Goal: Answer question/provide support: Share knowledge or assist other users

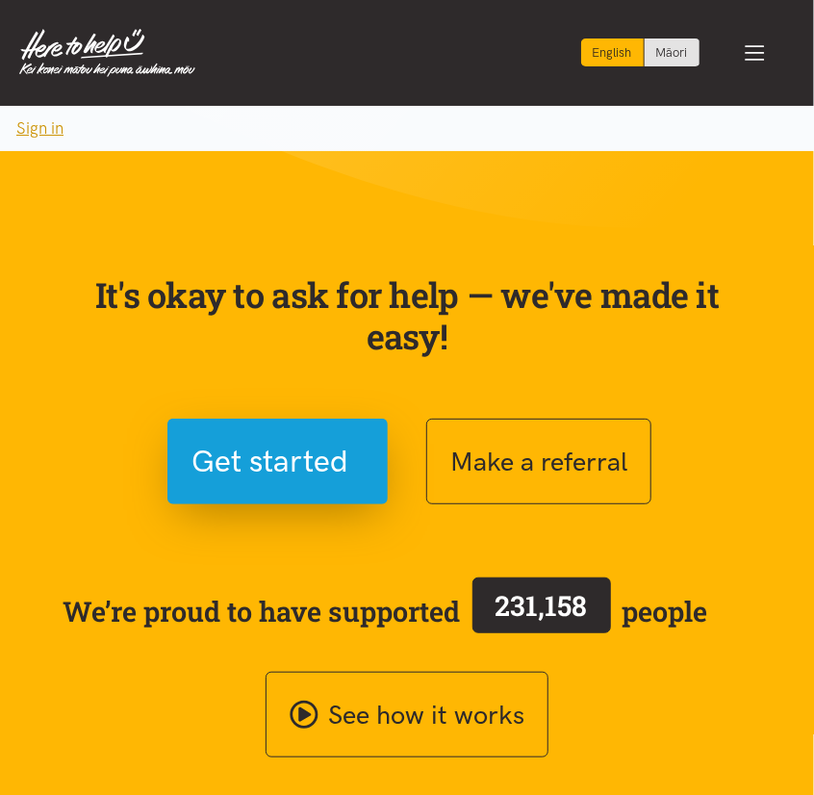
click at [29, 128] on button "Sign in" at bounding box center [40, 128] width 80 height 45
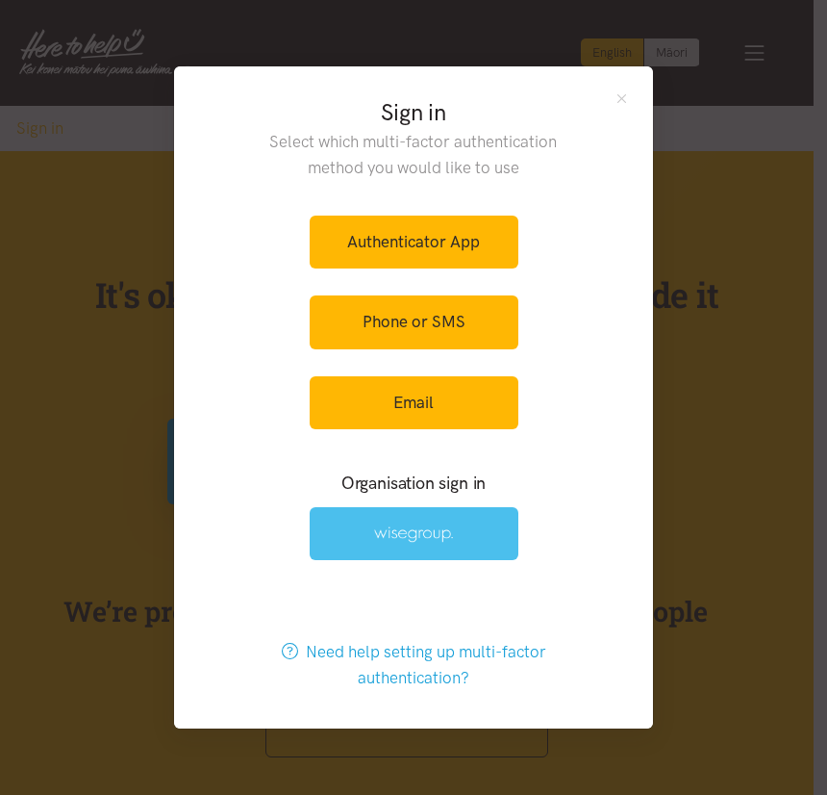
click at [429, 538] on img at bounding box center [413, 534] width 79 height 16
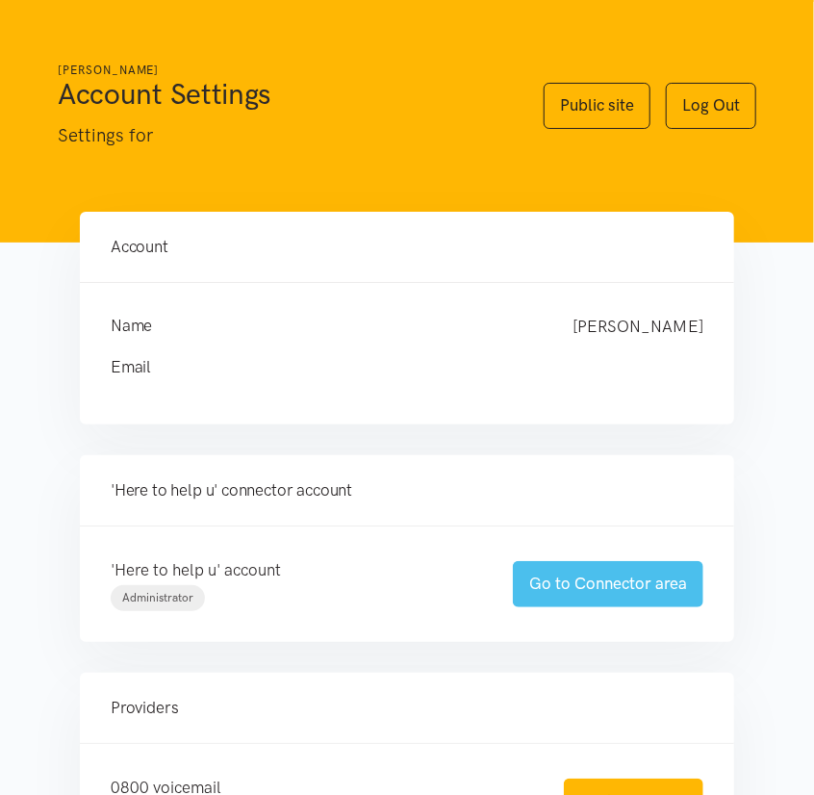
click at [571, 592] on link "Go to Connector area" at bounding box center [608, 583] width 190 height 45
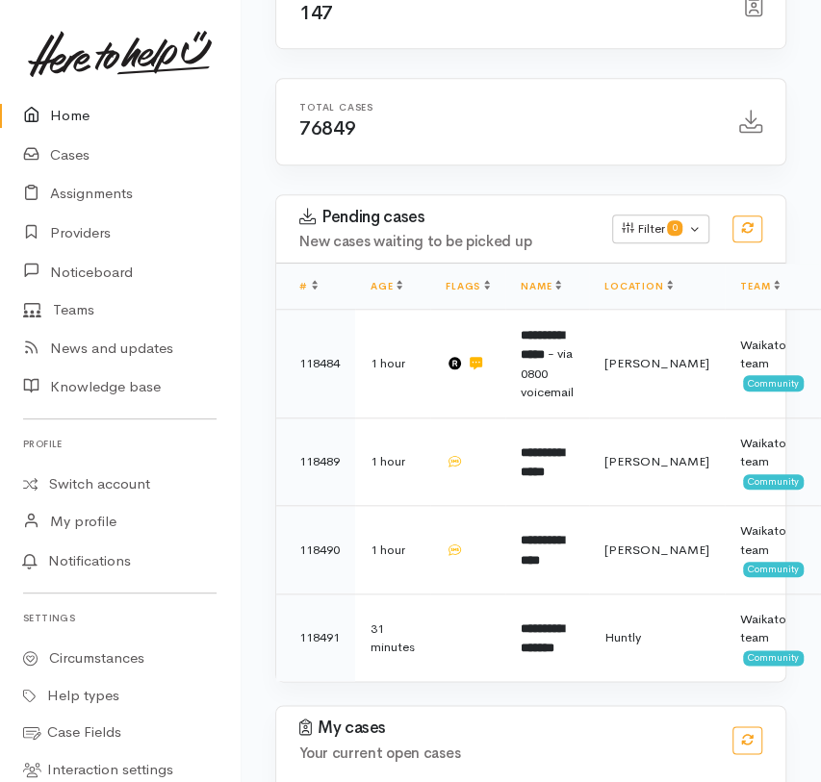
scroll to position [612, 0]
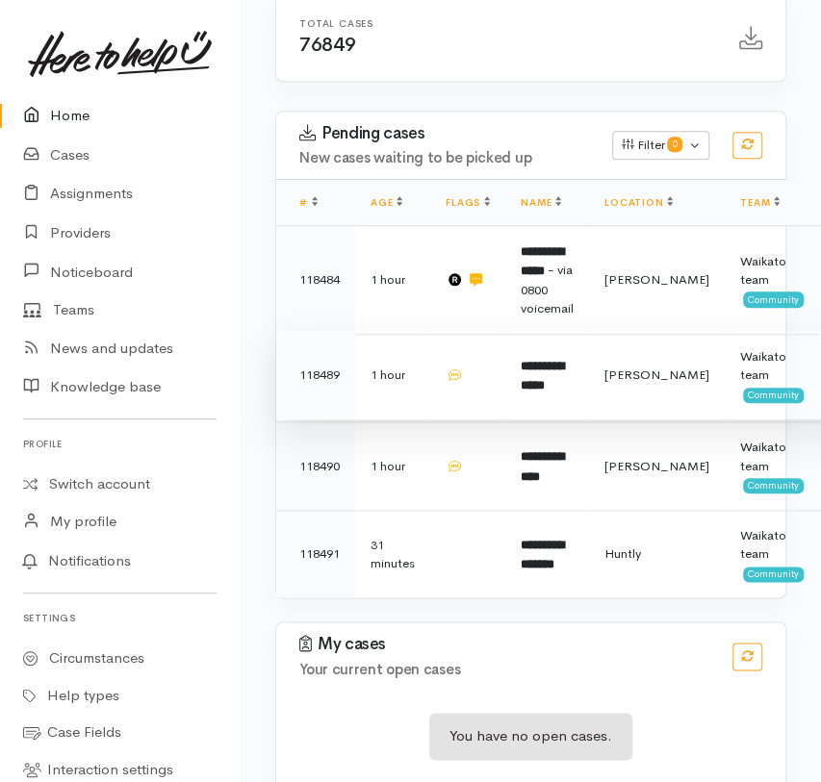
click at [488, 404] on td at bounding box center [467, 375] width 75 height 89
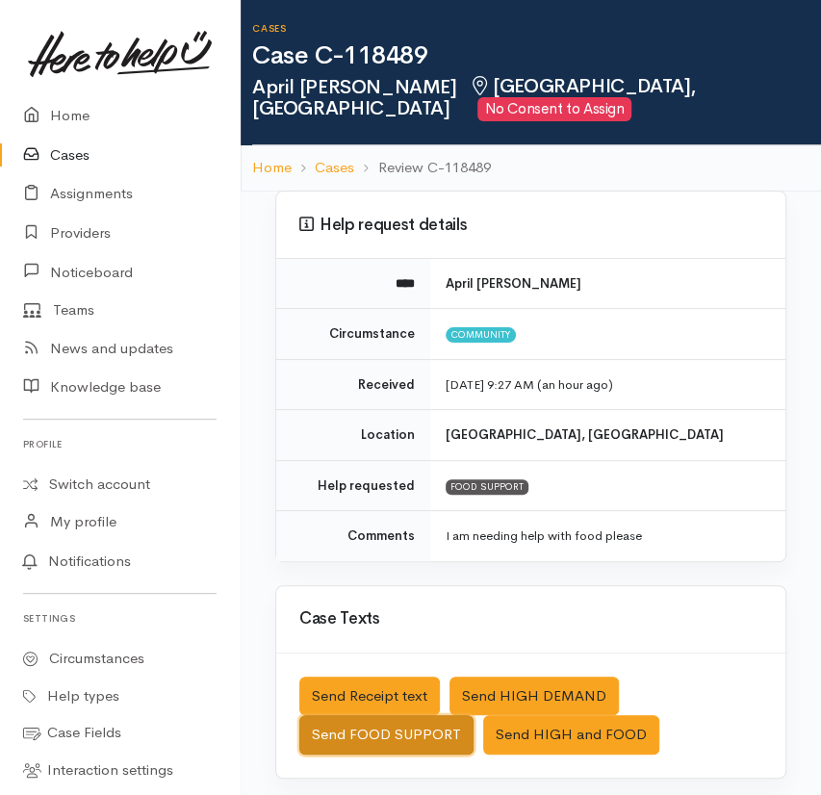
click at [384, 729] on button "Send FOOD SUPPORT" at bounding box center [386, 734] width 174 height 39
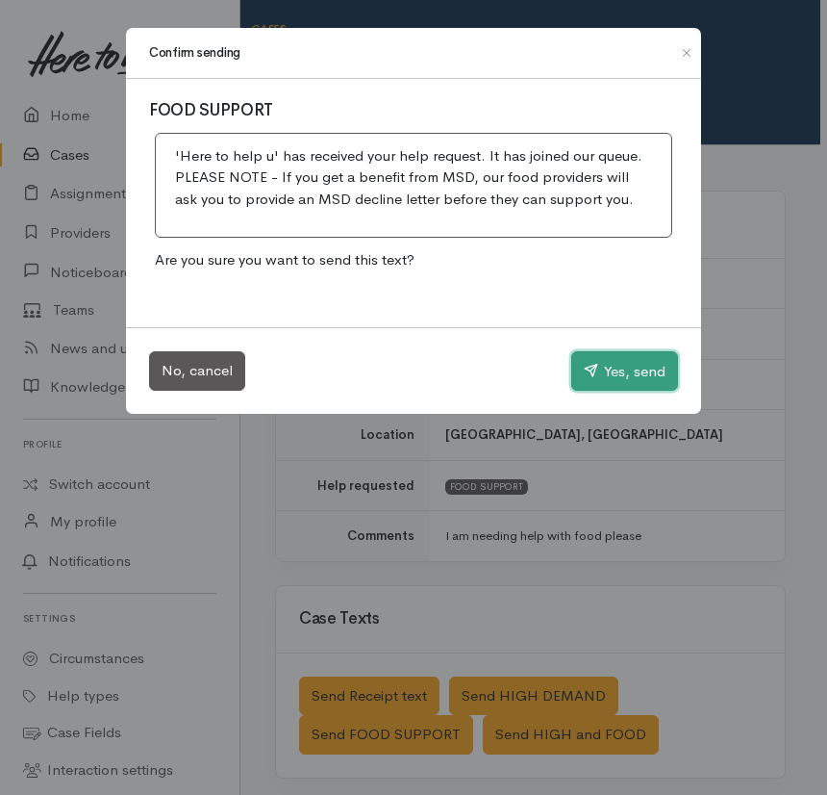
click at [603, 377] on button "Yes, send" at bounding box center [624, 371] width 107 height 40
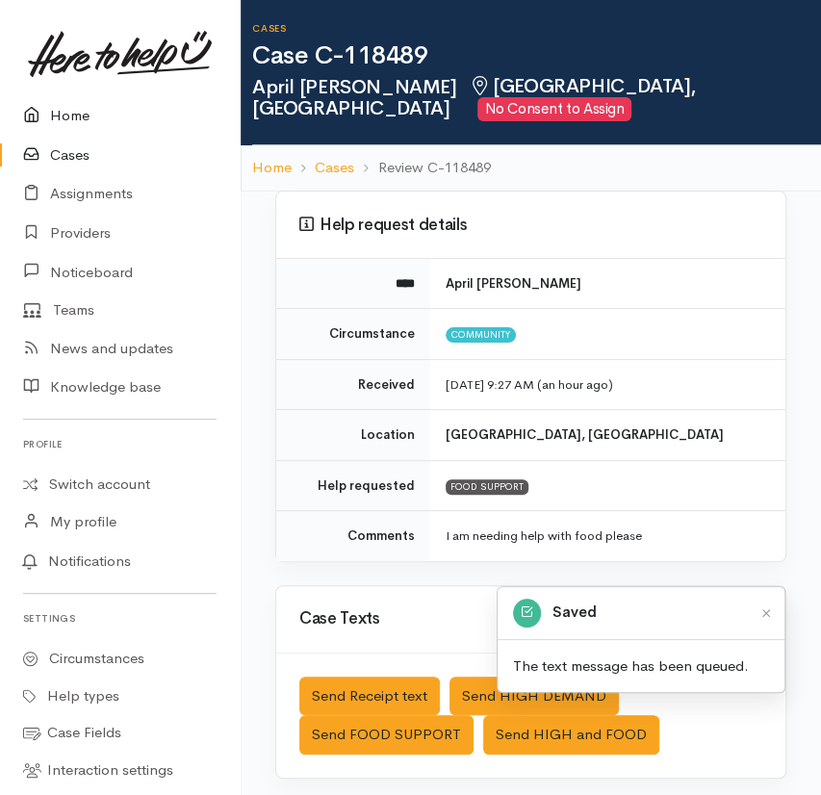
click at [77, 106] on link "Home" at bounding box center [120, 115] width 240 height 39
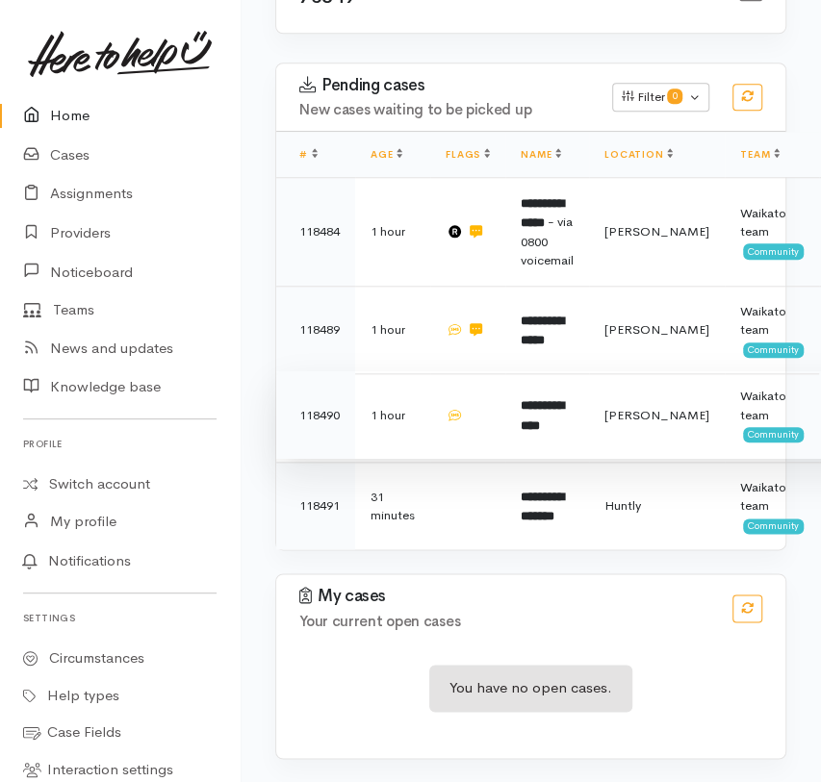
scroll to position [677, 0]
click at [502, 412] on td at bounding box center [467, 415] width 75 height 89
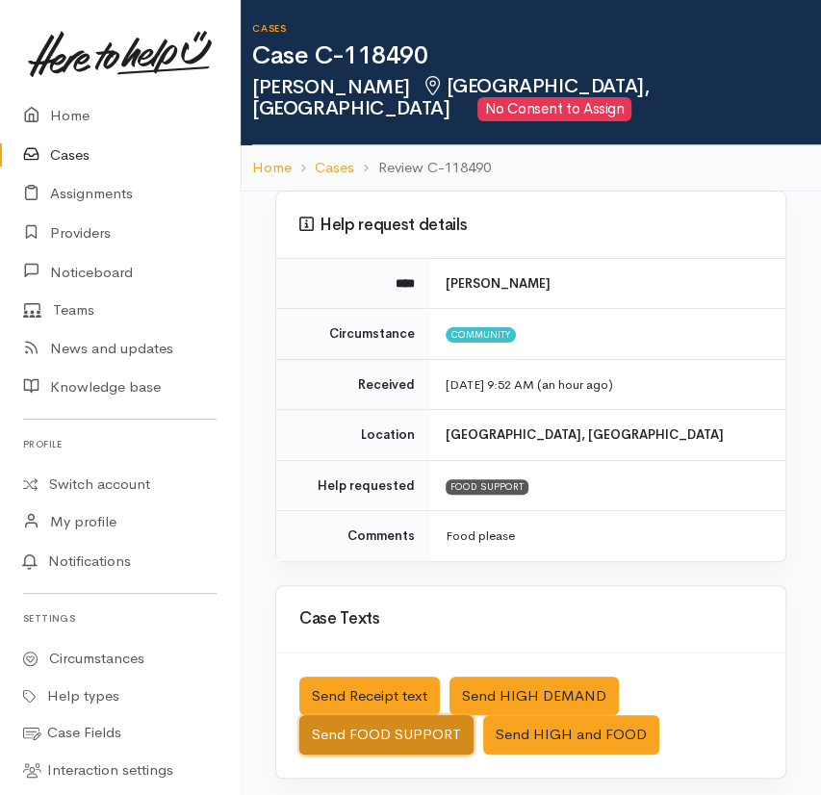
click at [375, 715] on button "Send FOOD SUPPORT" at bounding box center [386, 734] width 174 height 39
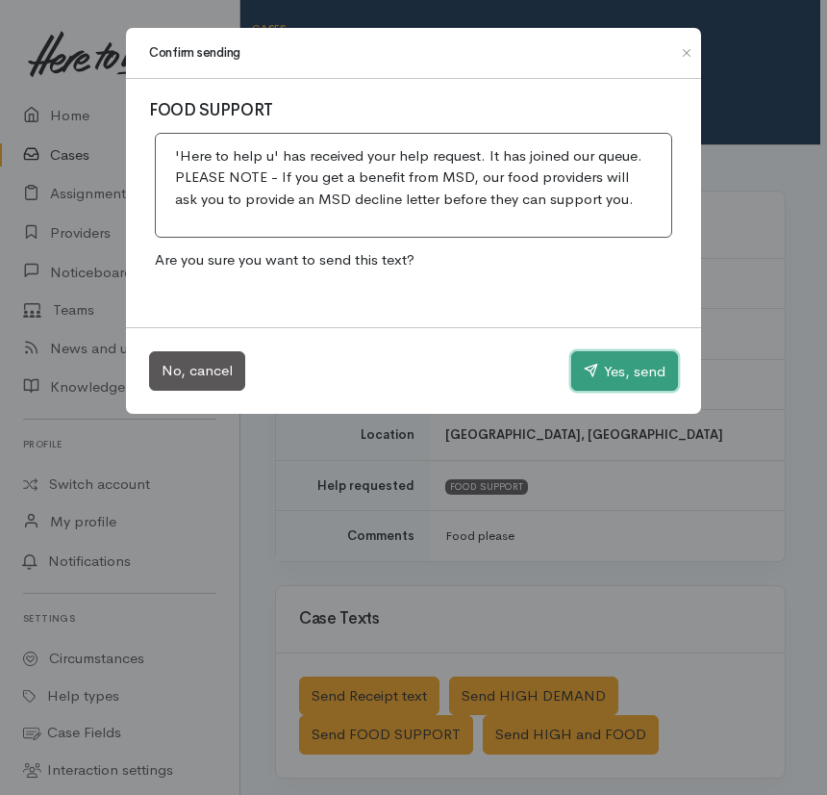
click at [612, 367] on button "Yes, send" at bounding box center [624, 371] width 107 height 40
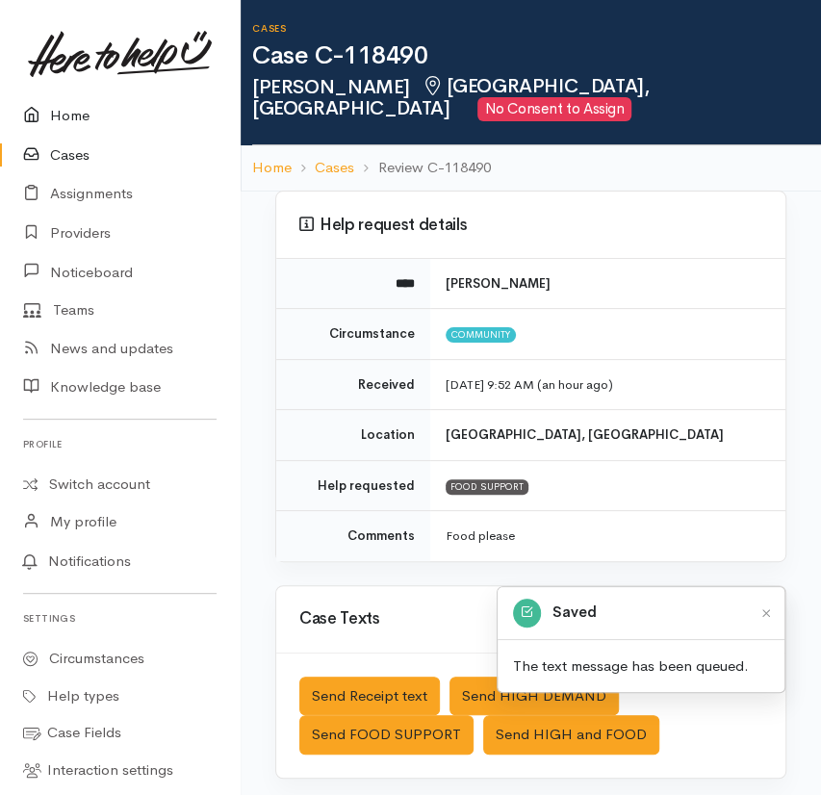
click at [64, 110] on link "Home" at bounding box center [120, 115] width 240 height 39
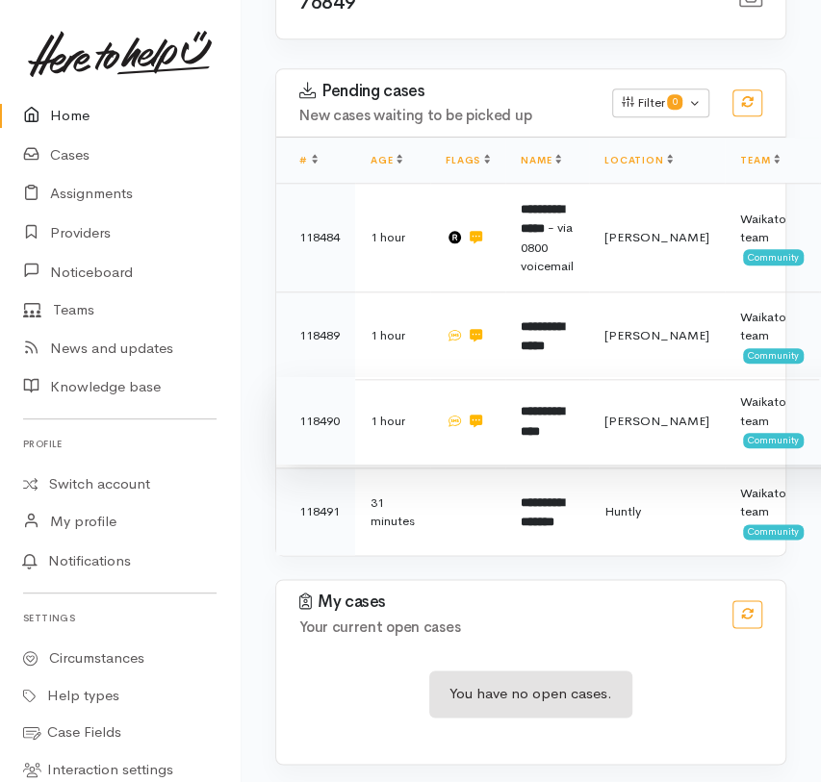
scroll to position [677, 0]
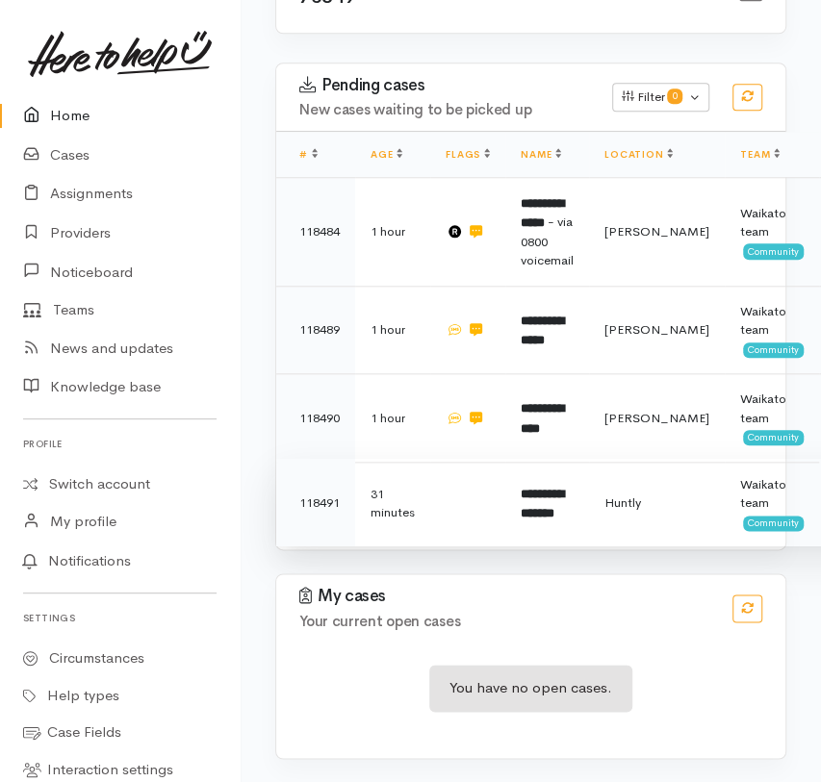
click at [409, 502] on td "31 minutes" at bounding box center [392, 503] width 75 height 88
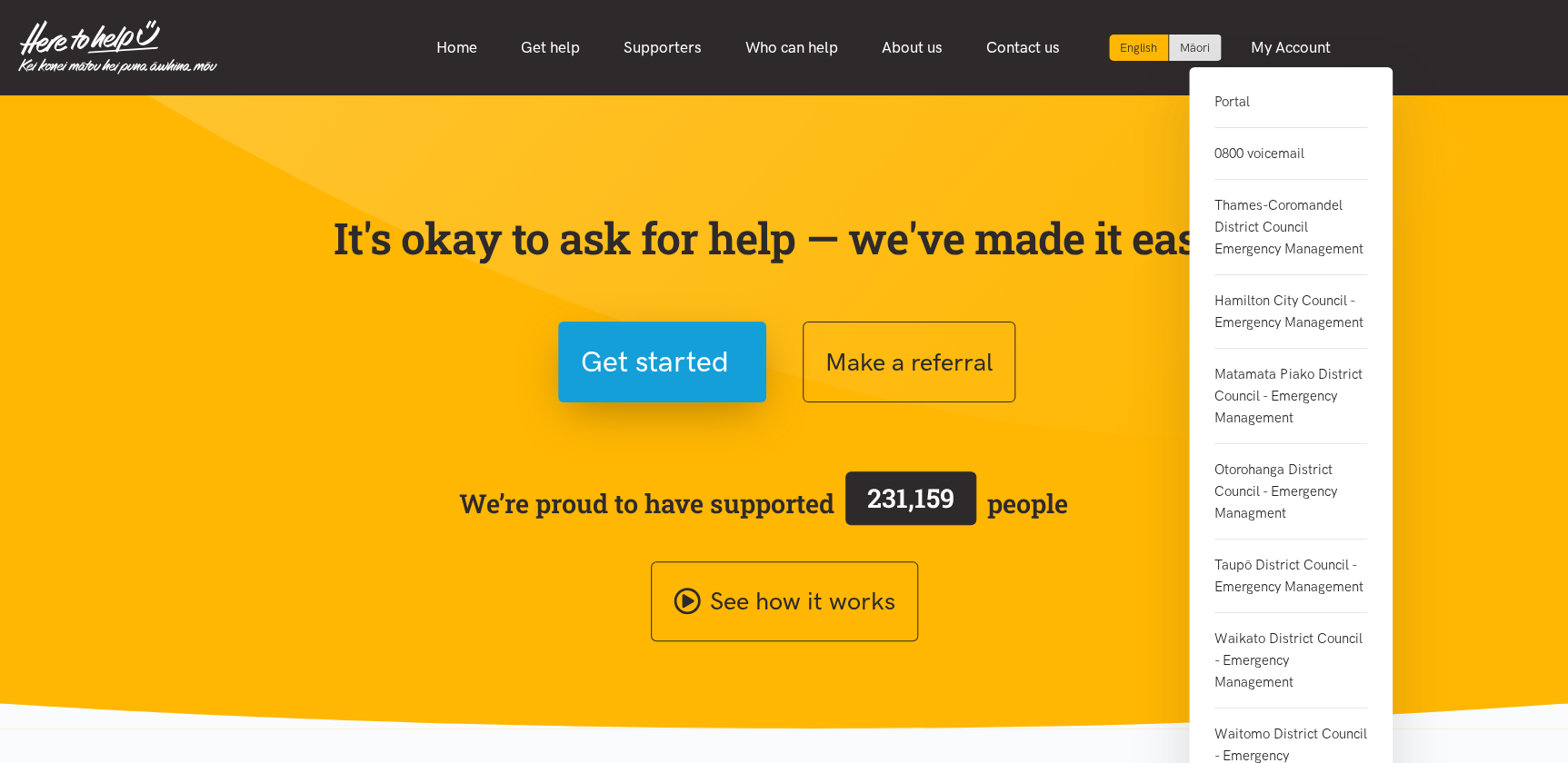
click at [1237, 103] on link "Portal" at bounding box center [1290, 109] width 153 height 37
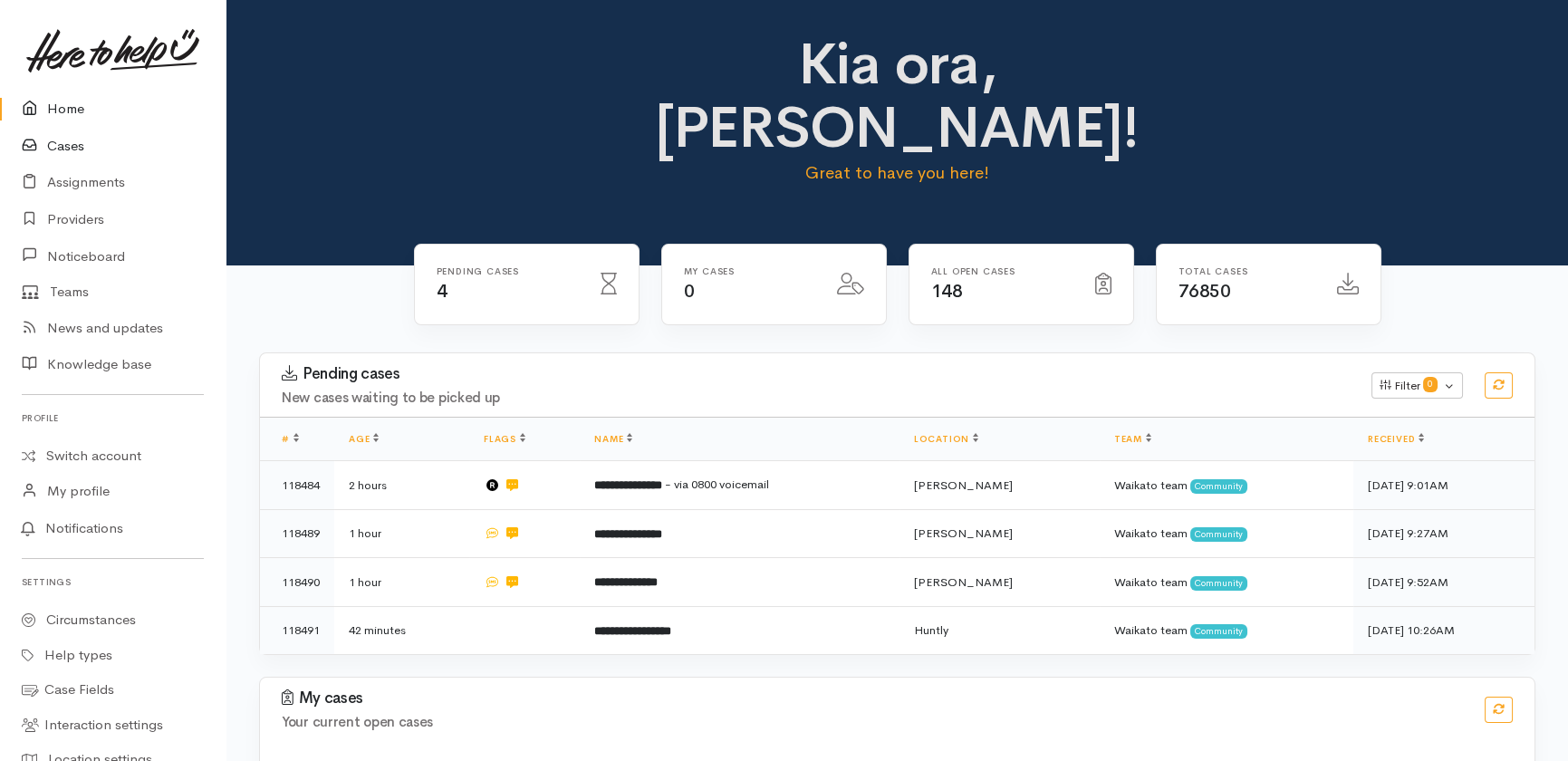
click at [71, 142] on link "Cases" at bounding box center [113, 146] width 226 height 37
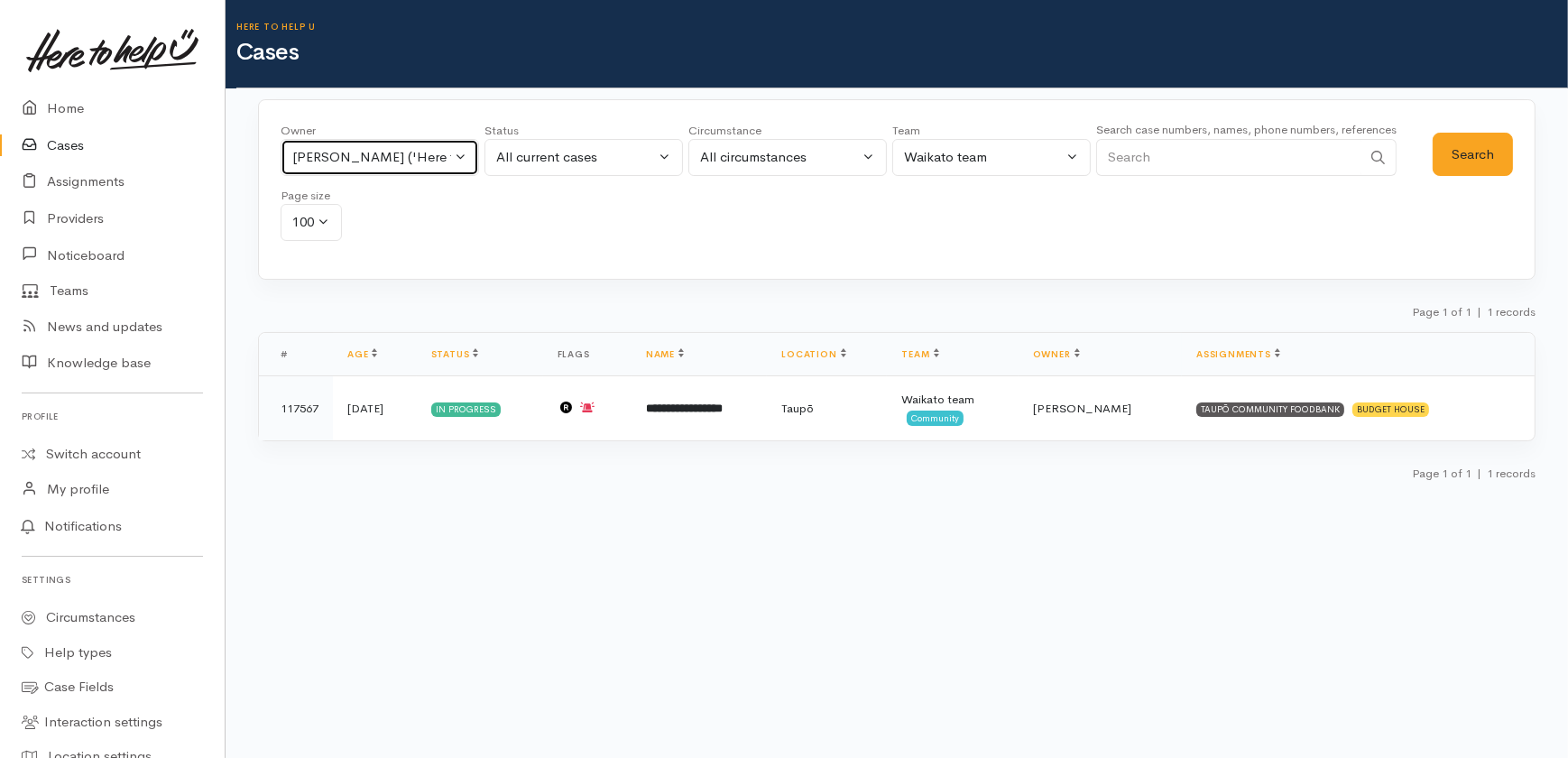
click at [443, 154] on div "Jeffin Gopi ('Here to help u')" at bounding box center [371, 158] width 158 height 21
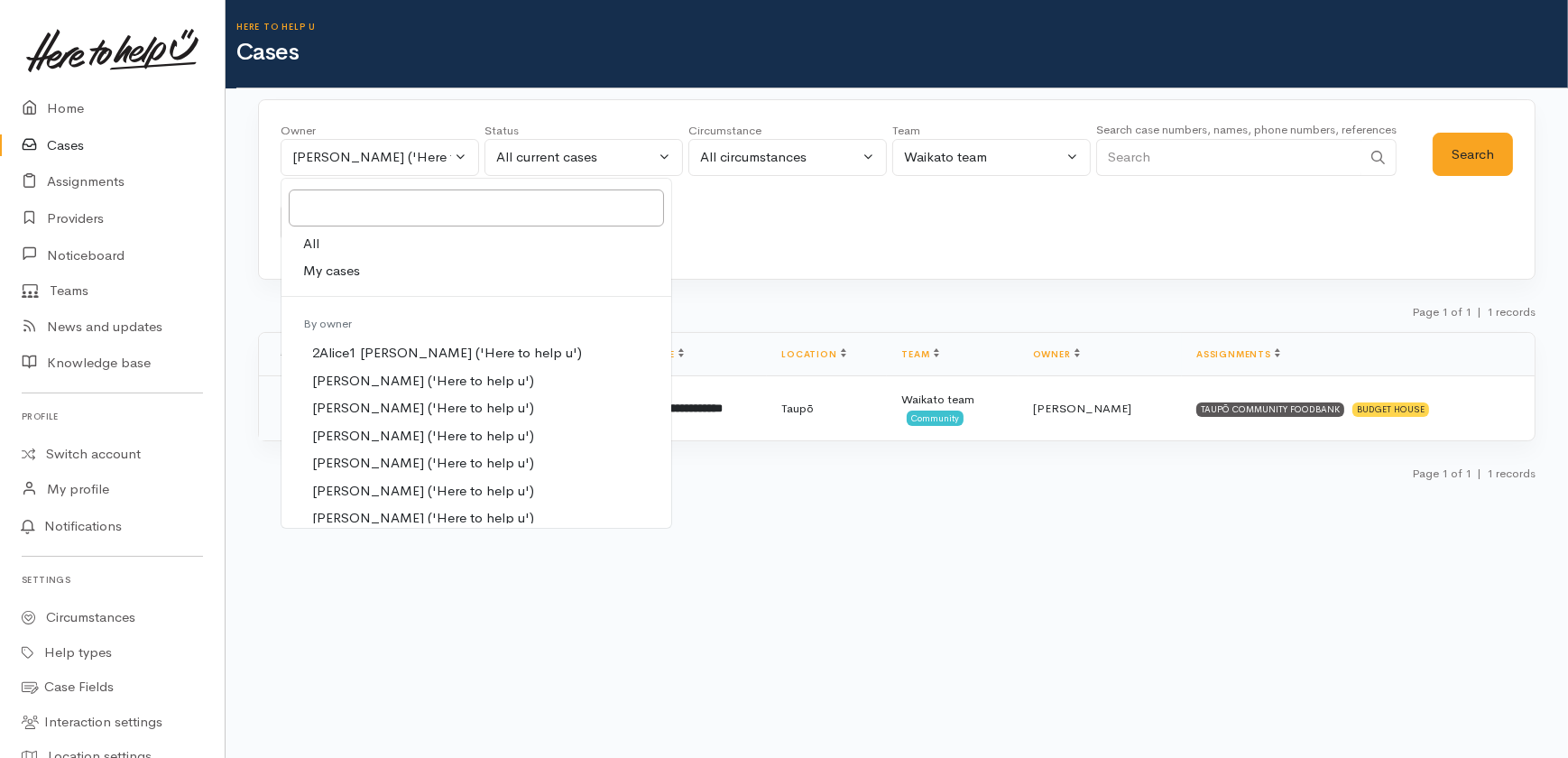
click at [316, 244] on span "All" at bounding box center [310, 244] width 16 height 21
select select "-1"
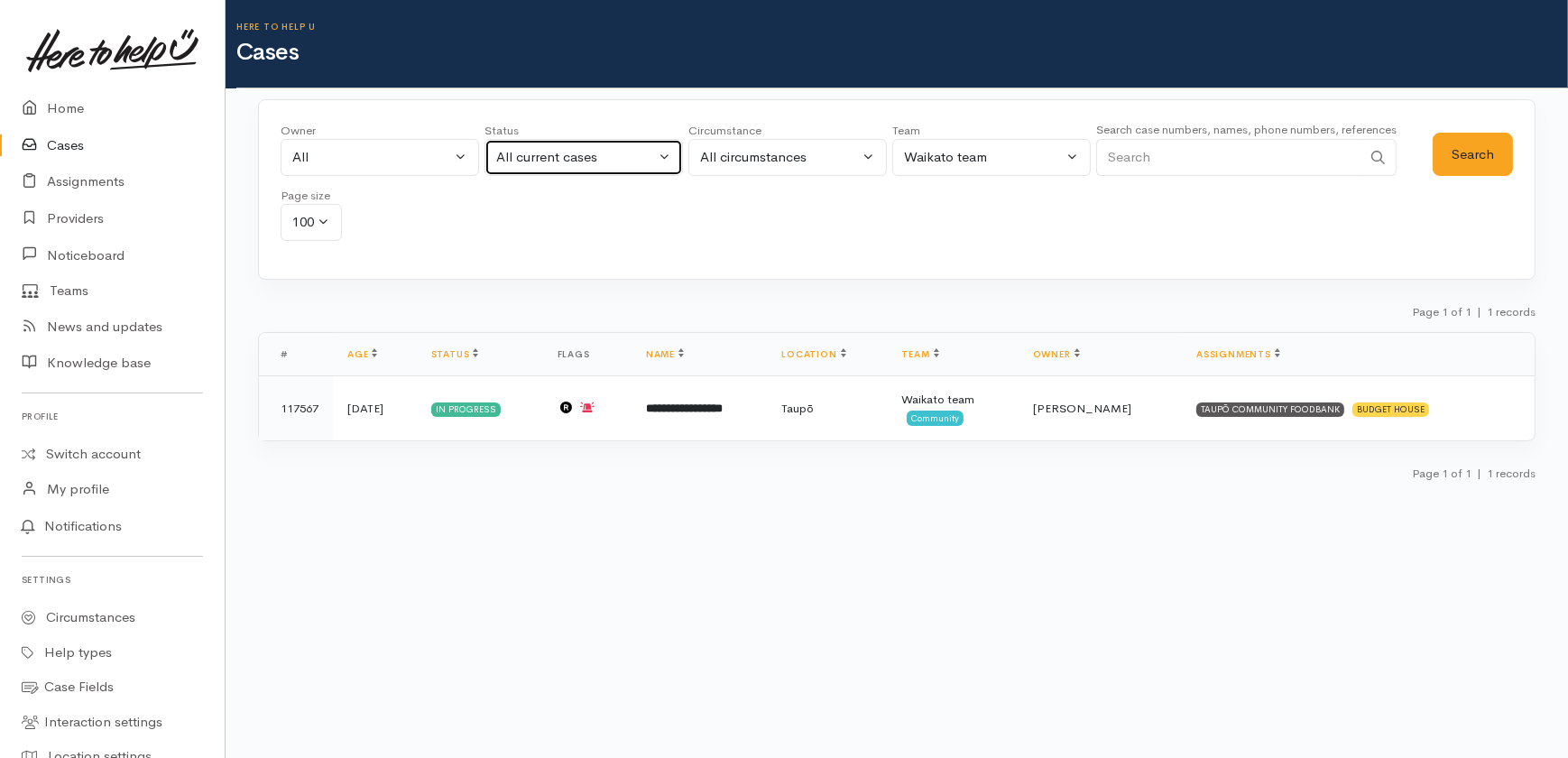
drag, startPoint x: 615, startPoint y: 158, endPoint x: 587, endPoint y: 168, distance: 29.7
click at [614, 158] on div "All current cases" at bounding box center [575, 158] width 158 height 21
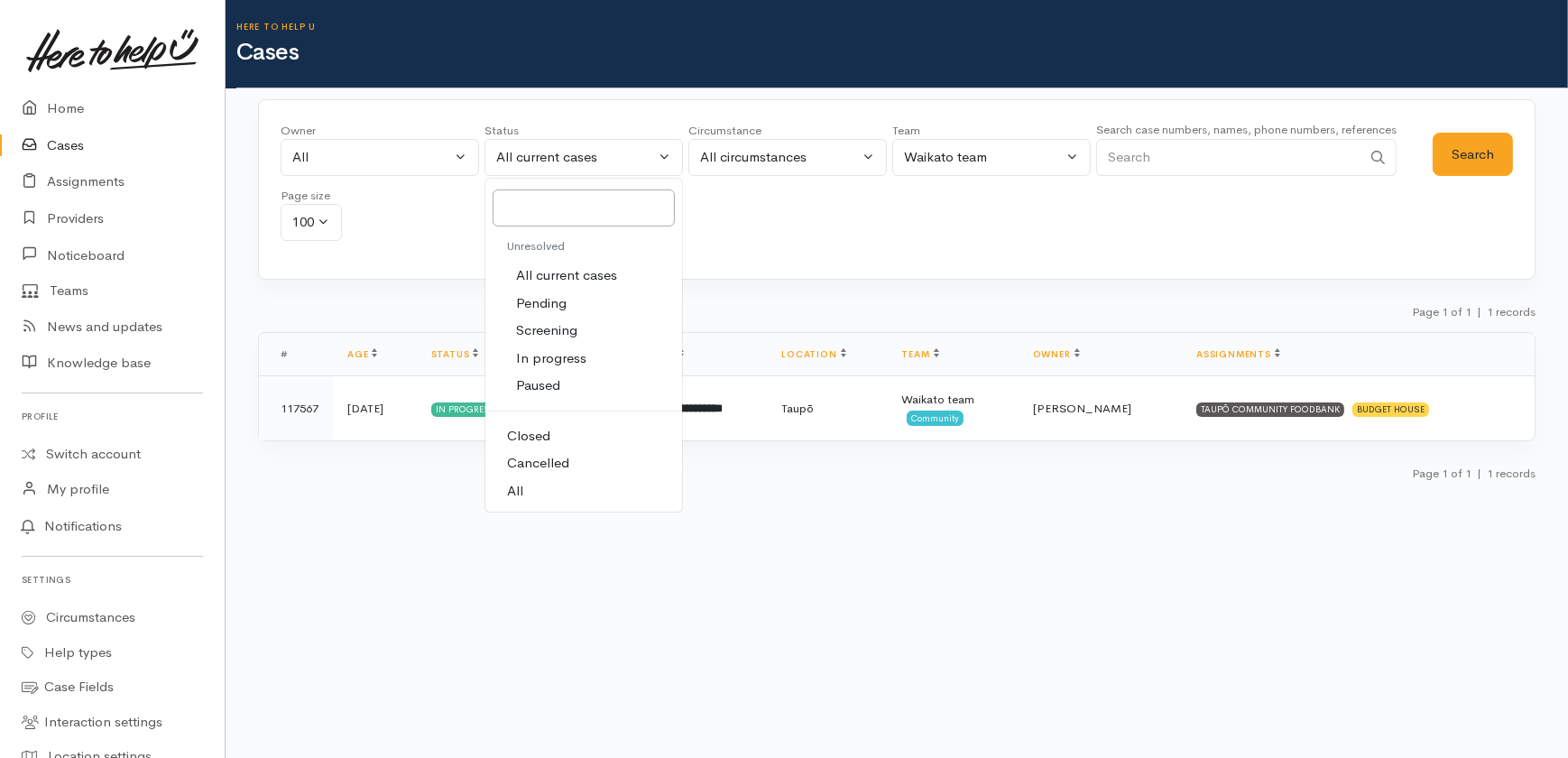
click at [518, 491] on span "All" at bounding box center [515, 492] width 16 height 21
select select "All"
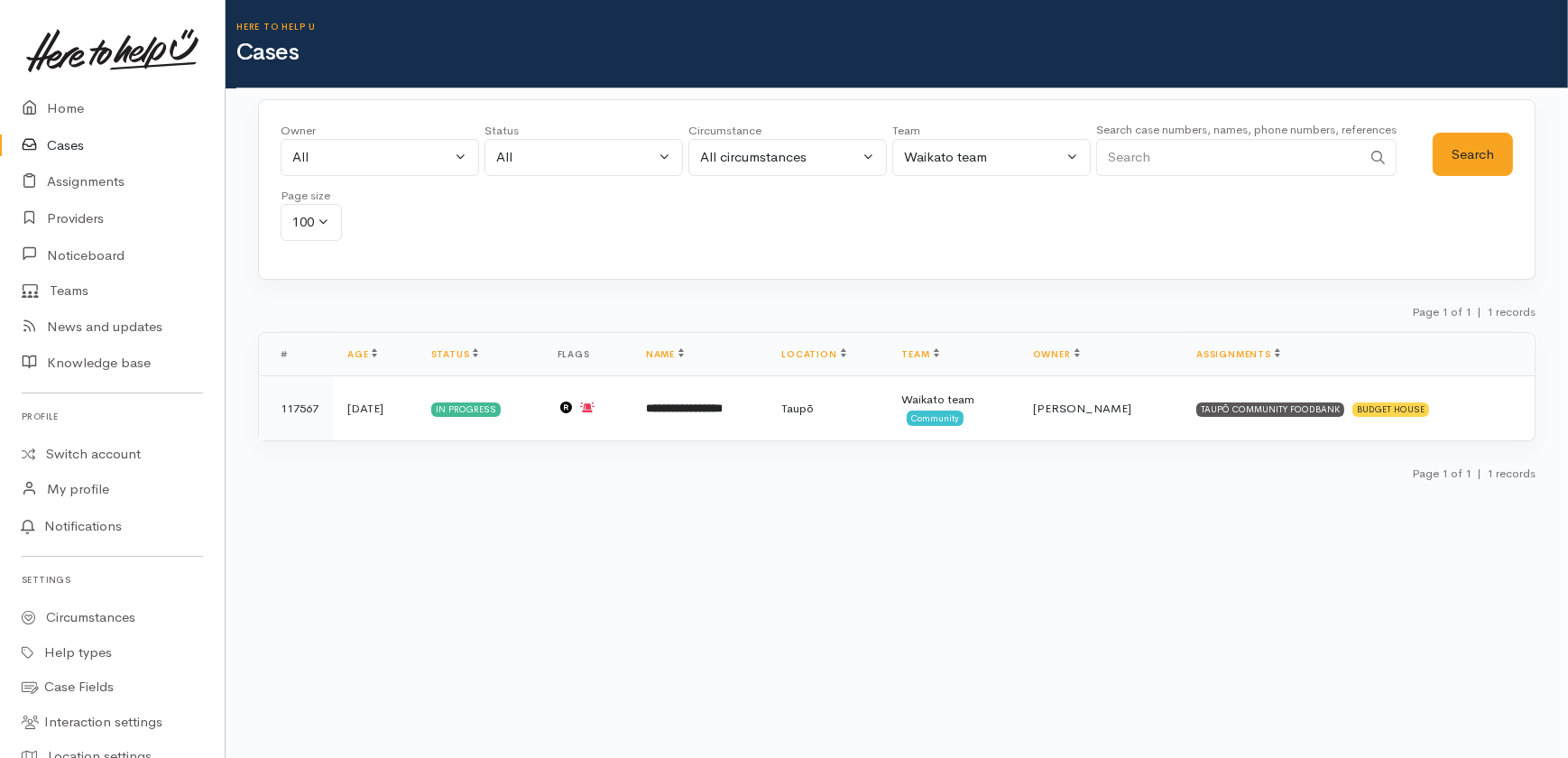
click at [1154, 154] on input "Search" at bounding box center [1229, 157] width 265 height 37
type input "aloma"
click at [1470, 153] on button "Search" at bounding box center [1473, 154] width 81 height 44
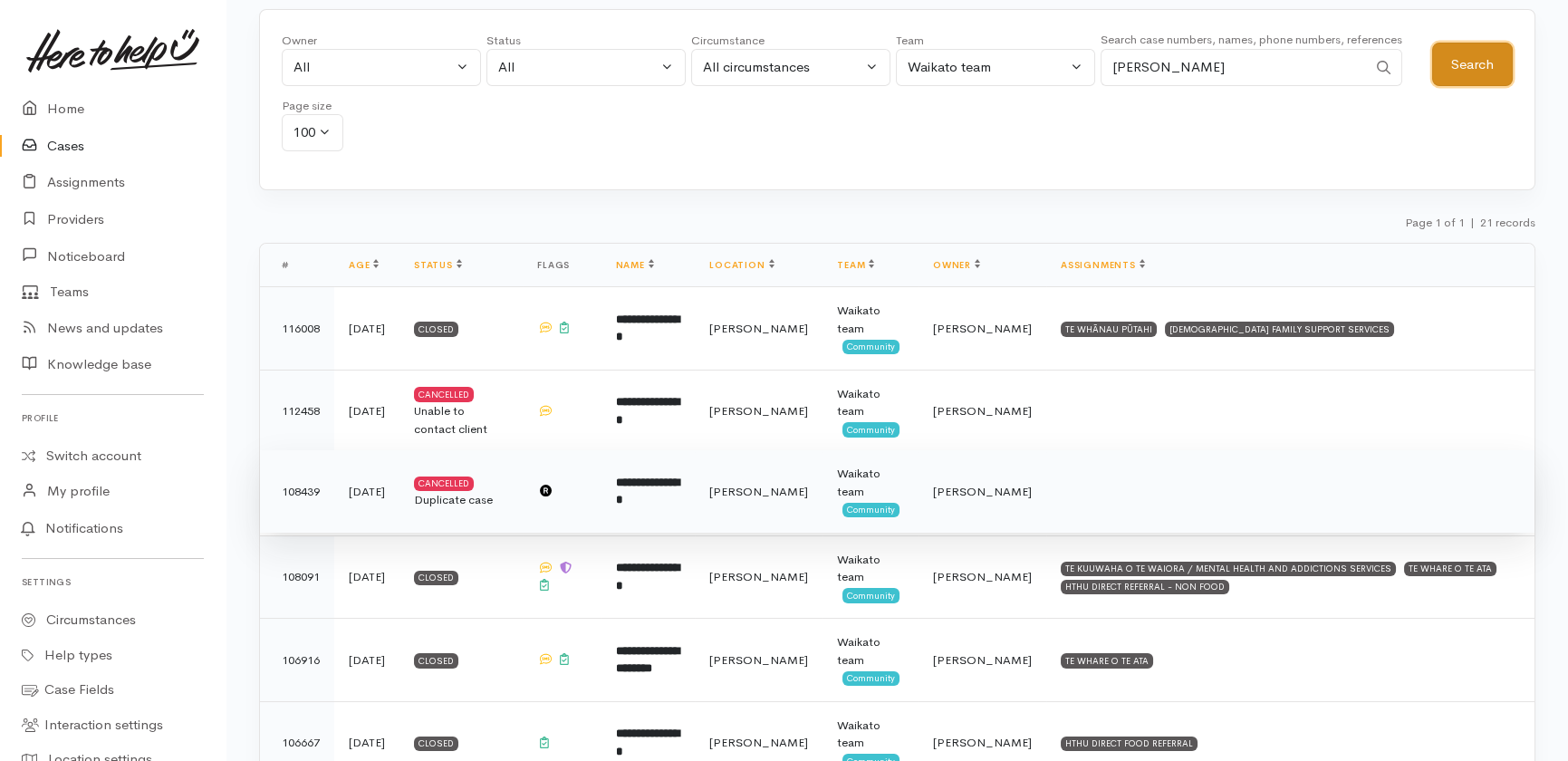
scroll to position [89, 0]
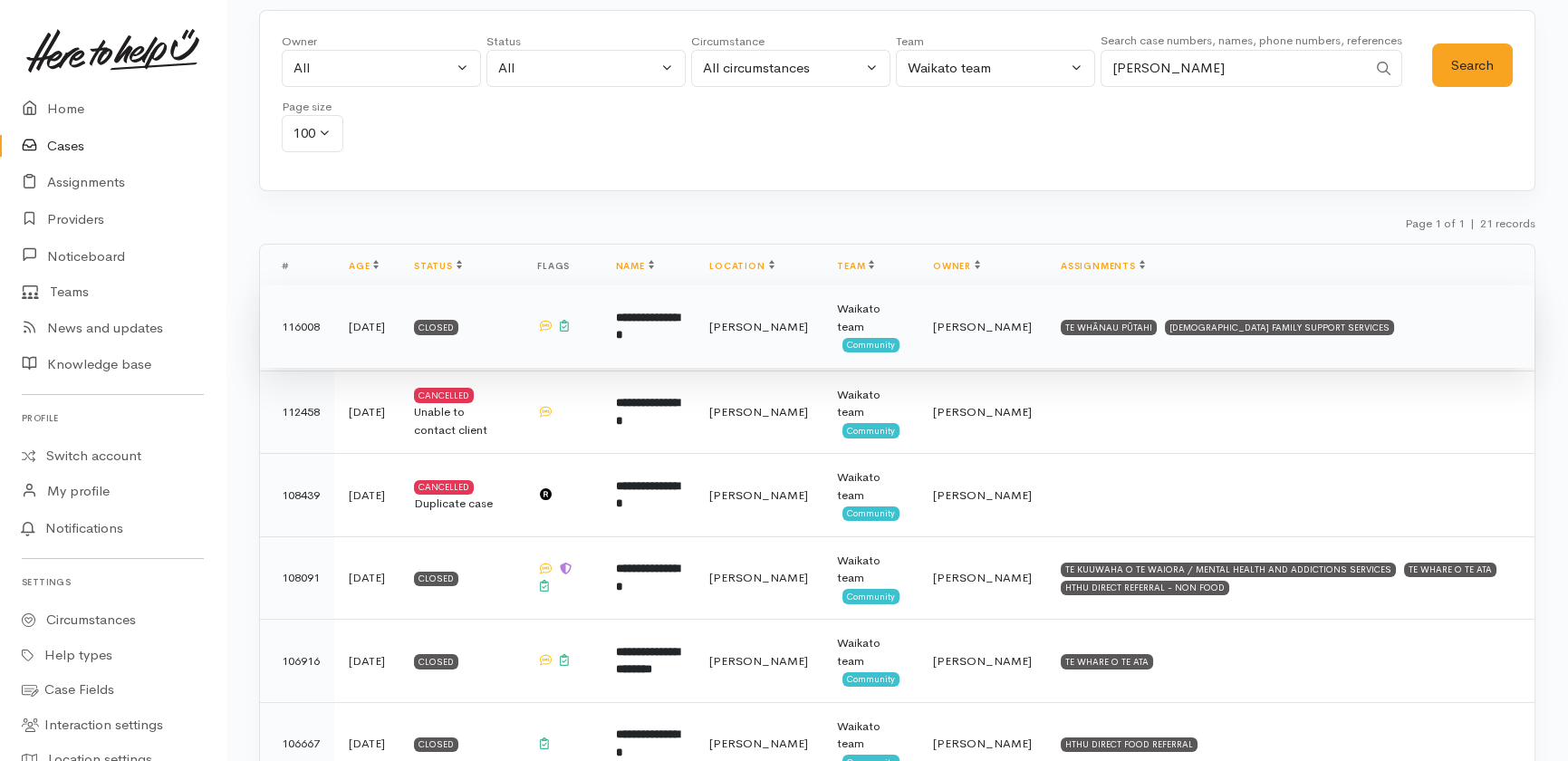
click at [666, 321] on b "**********" at bounding box center [647, 327] width 63 height 30
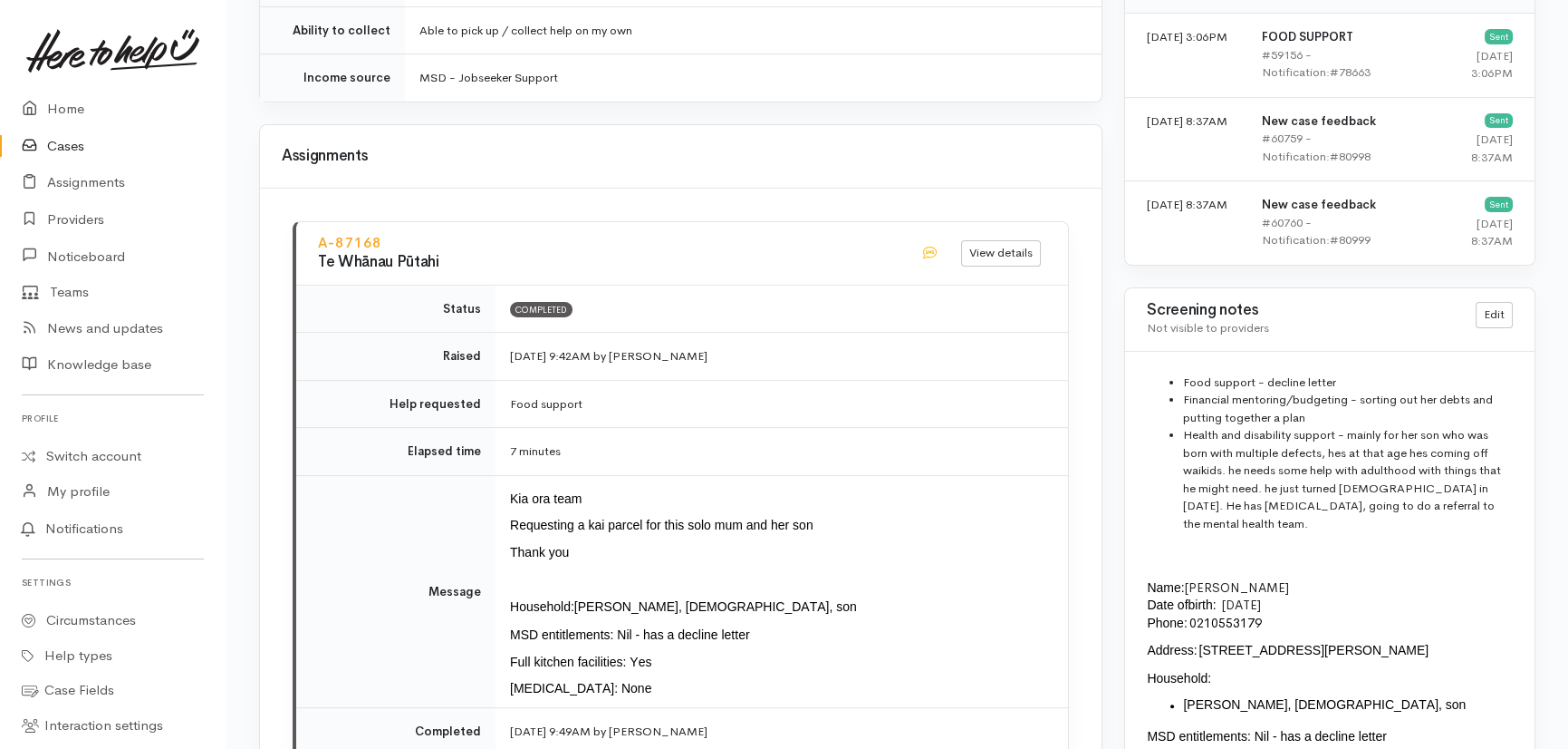
scroll to position [1565, 0]
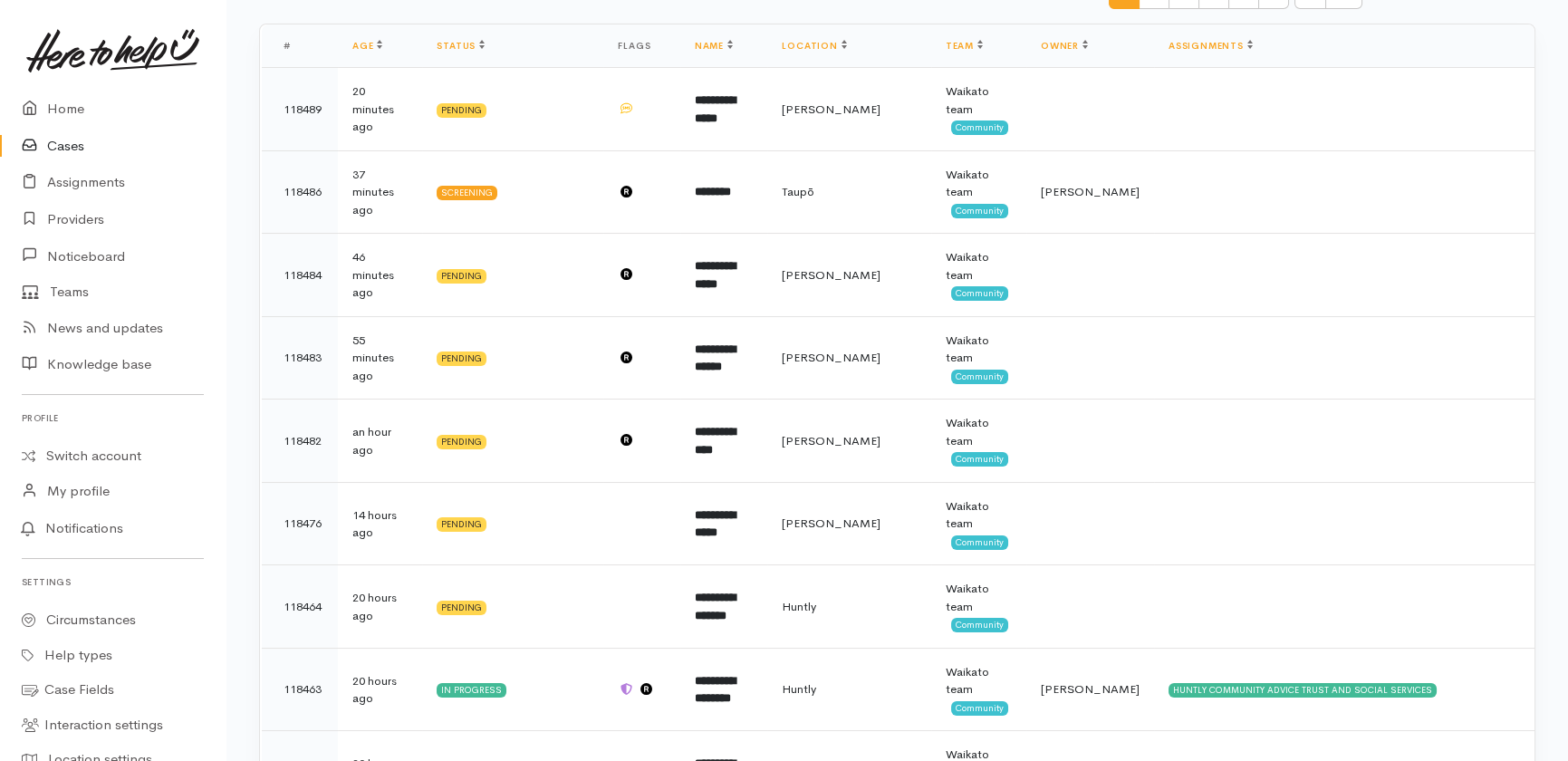
scroll to position [89, 0]
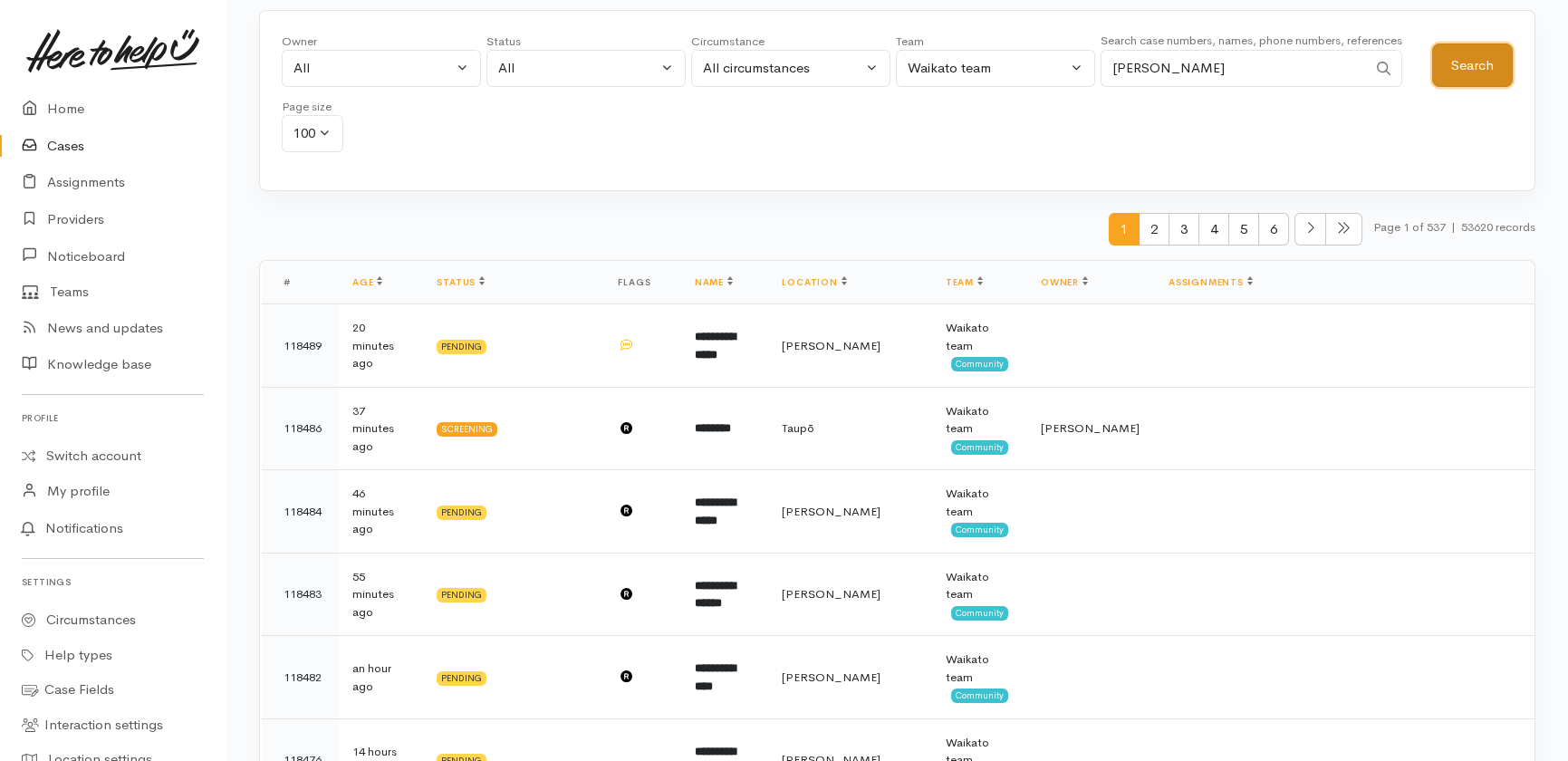
click at [1494, 69] on button "Search" at bounding box center [1473, 65] width 81 height 44
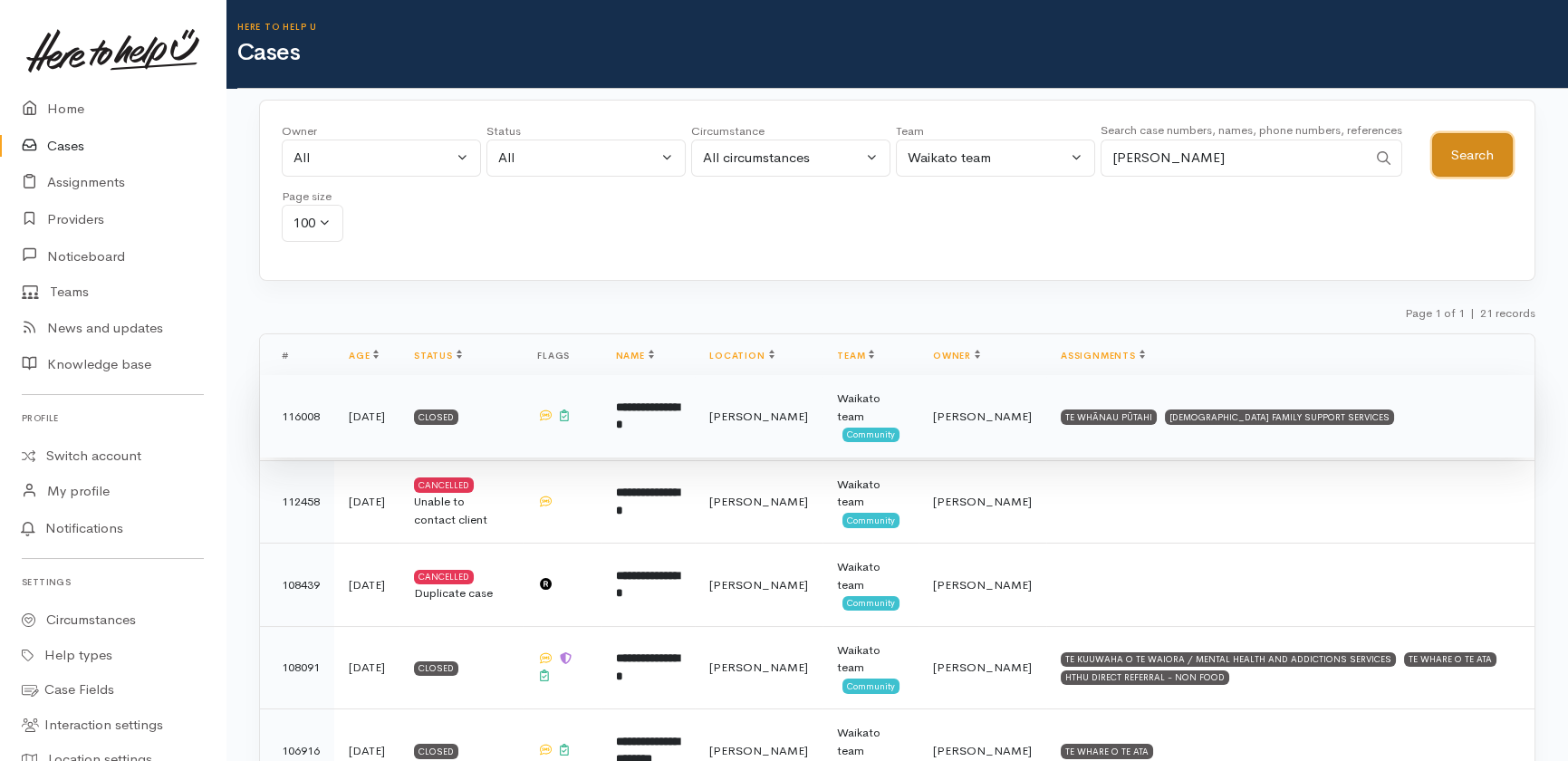
scroll to position [329, 0]
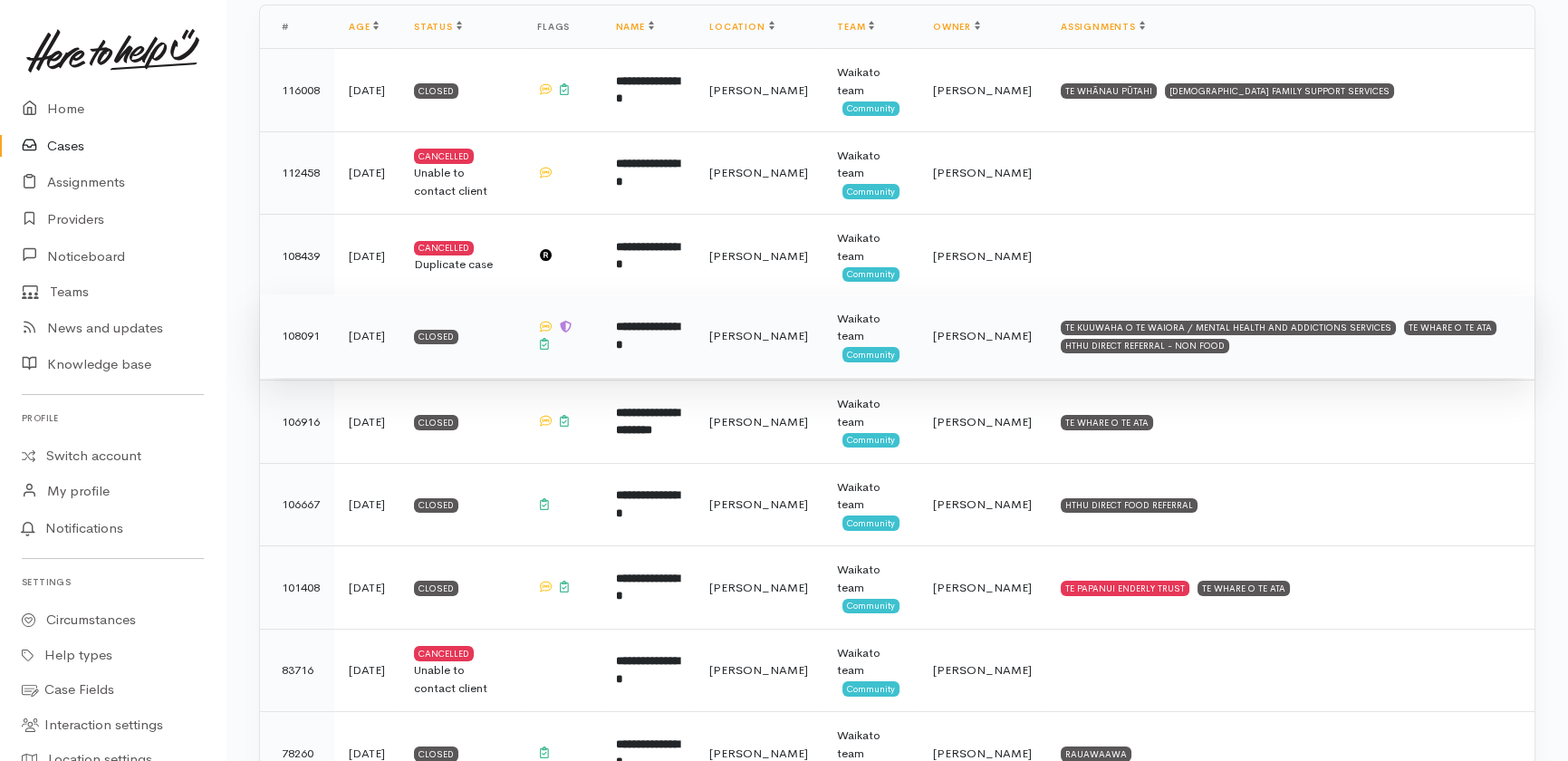
click at [653, 332] on td "**********" at bounding box center [649, 336] width 94 height 84
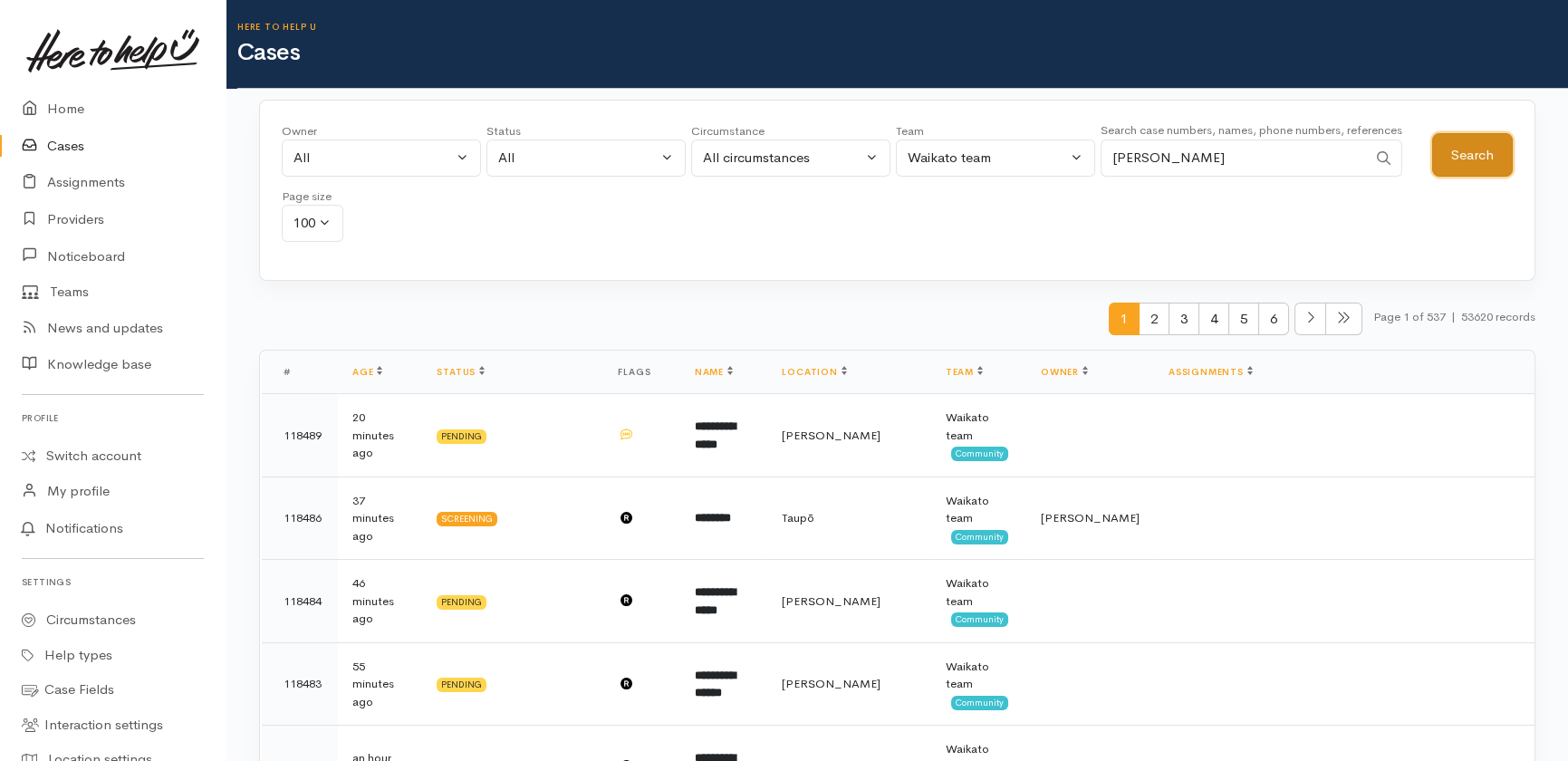
click at [1463, 154] on button "Search" at bounding box center [1473, 154] width 81 height 44
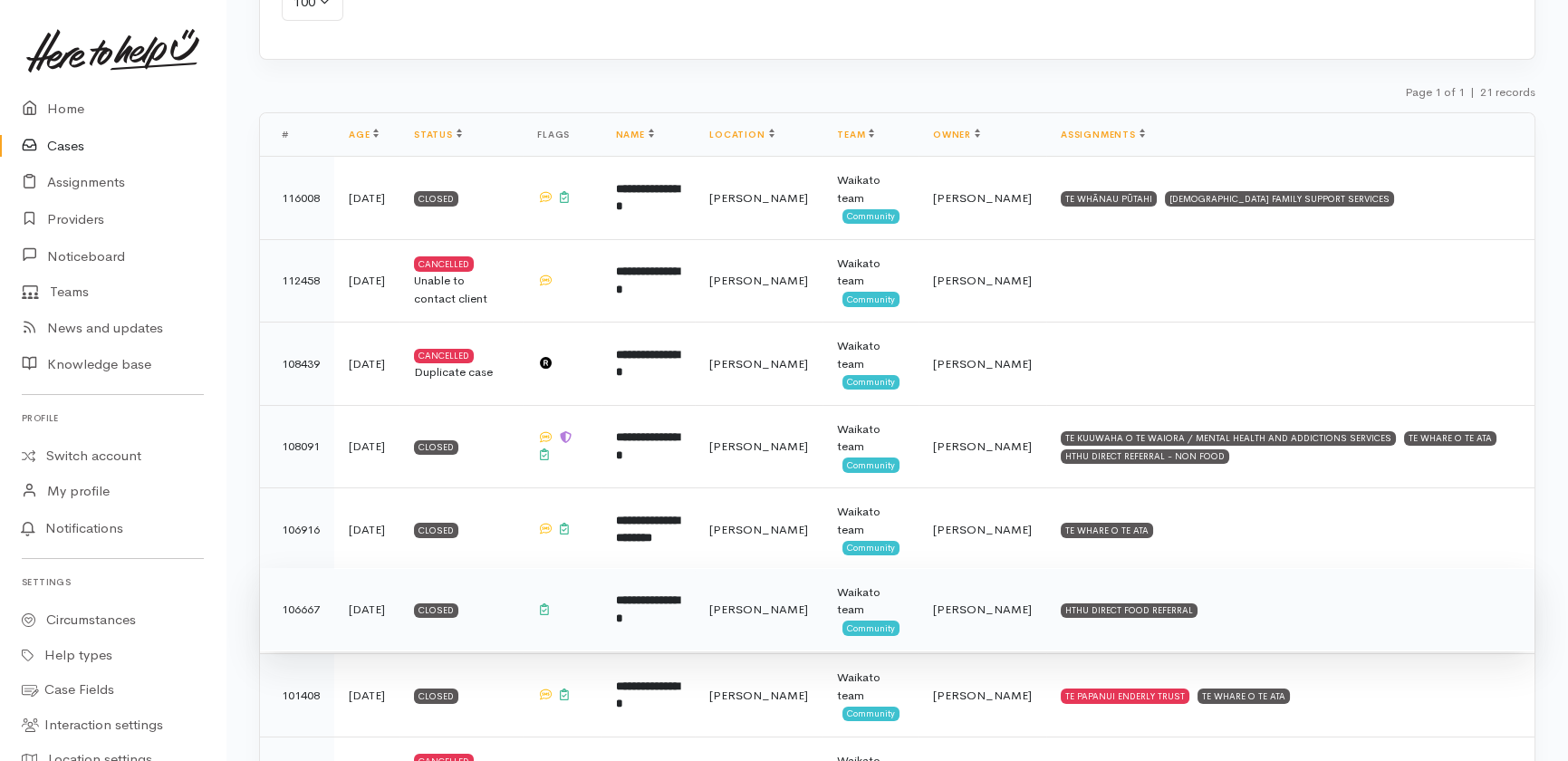
scroll to position [412, 0]
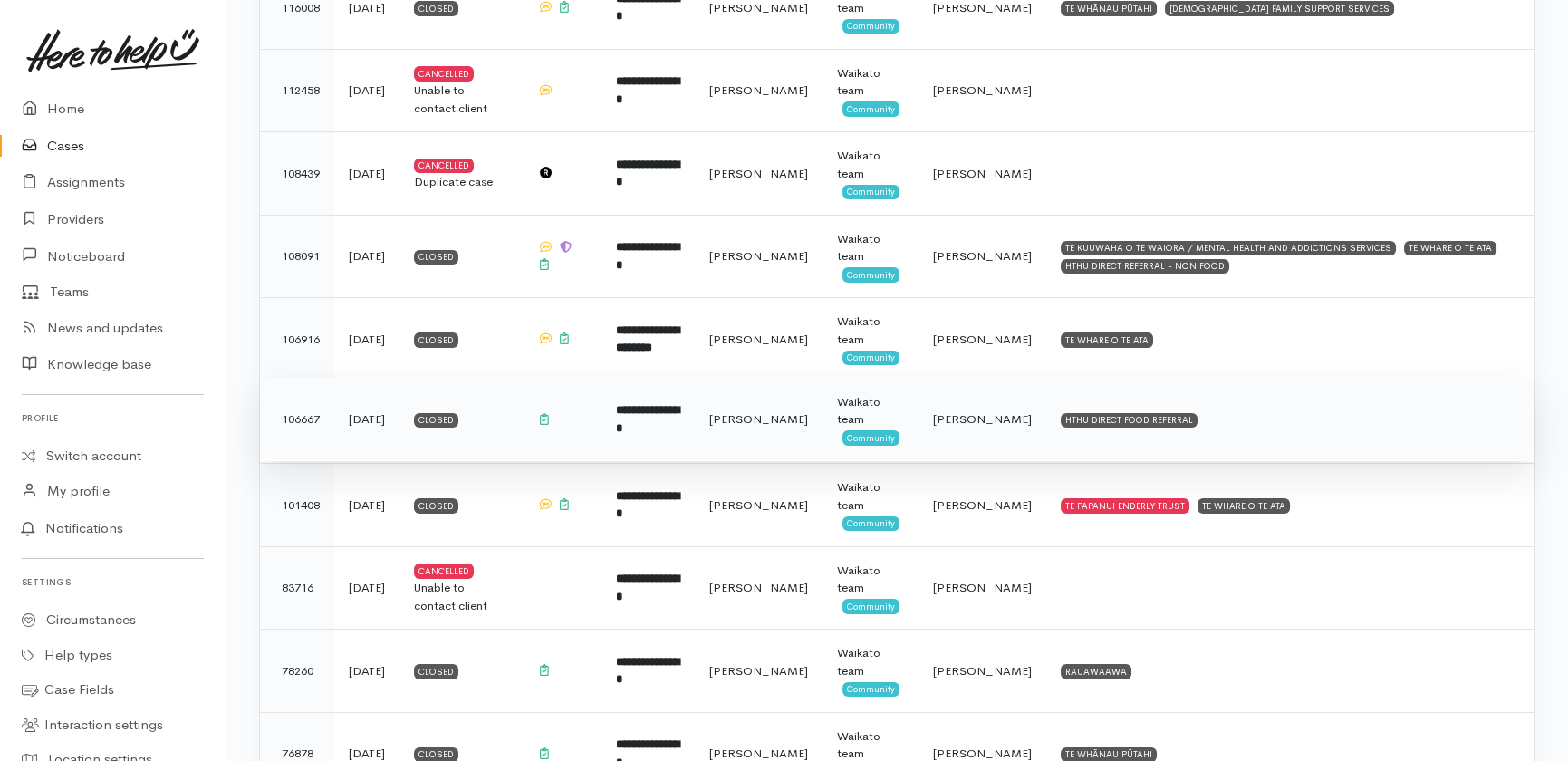
click at [662, 417] on b "**********" at bounding box center [647, 419] width 63 height 30
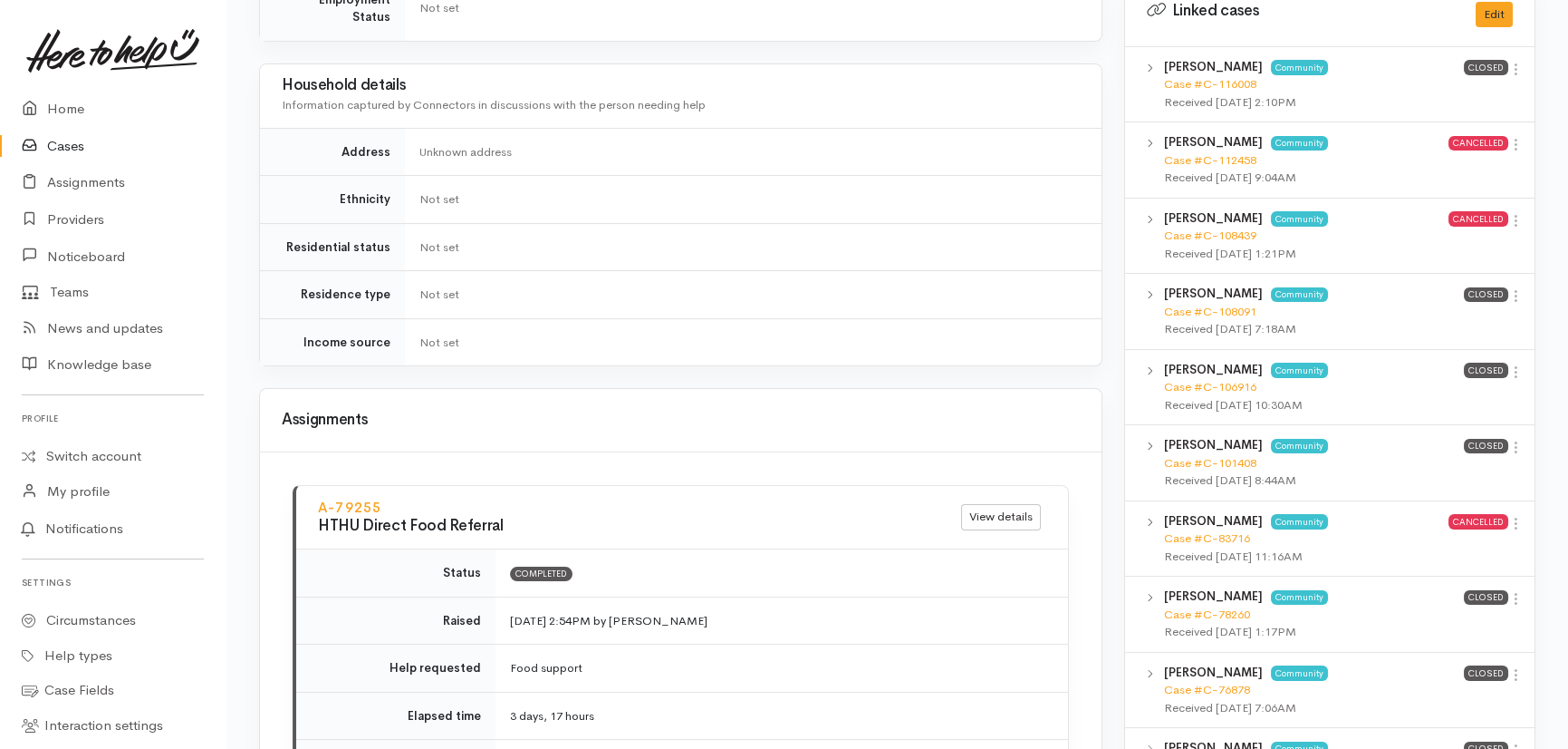
scroll to position [988, 0]
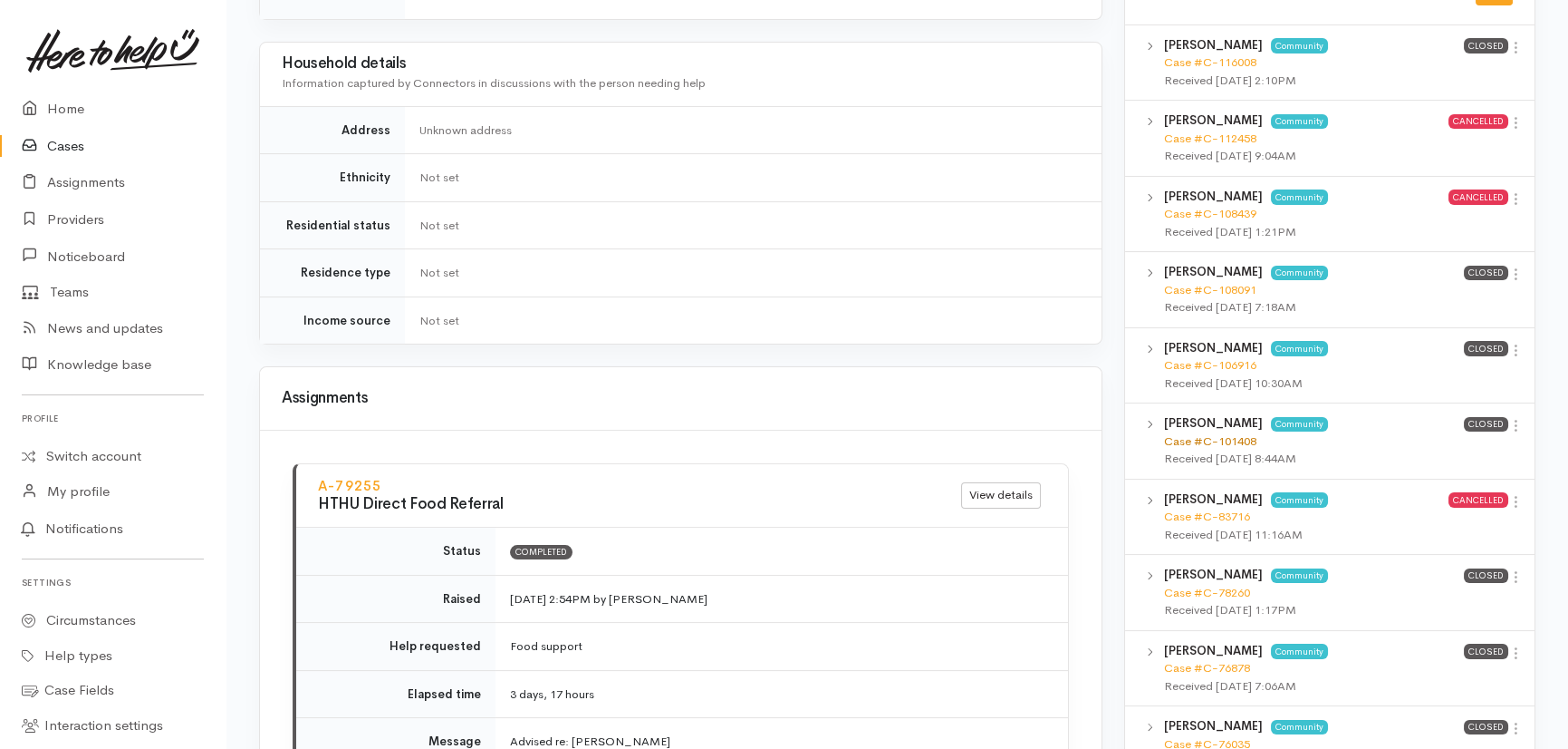
click at [1208, 438] on link "Case #C-101408" at bounding box center [1210, 441] width 92 height 15
click at [1190, 591] on link "Case #C-78260" at bounding box center [1206, 593] width 86 height 15
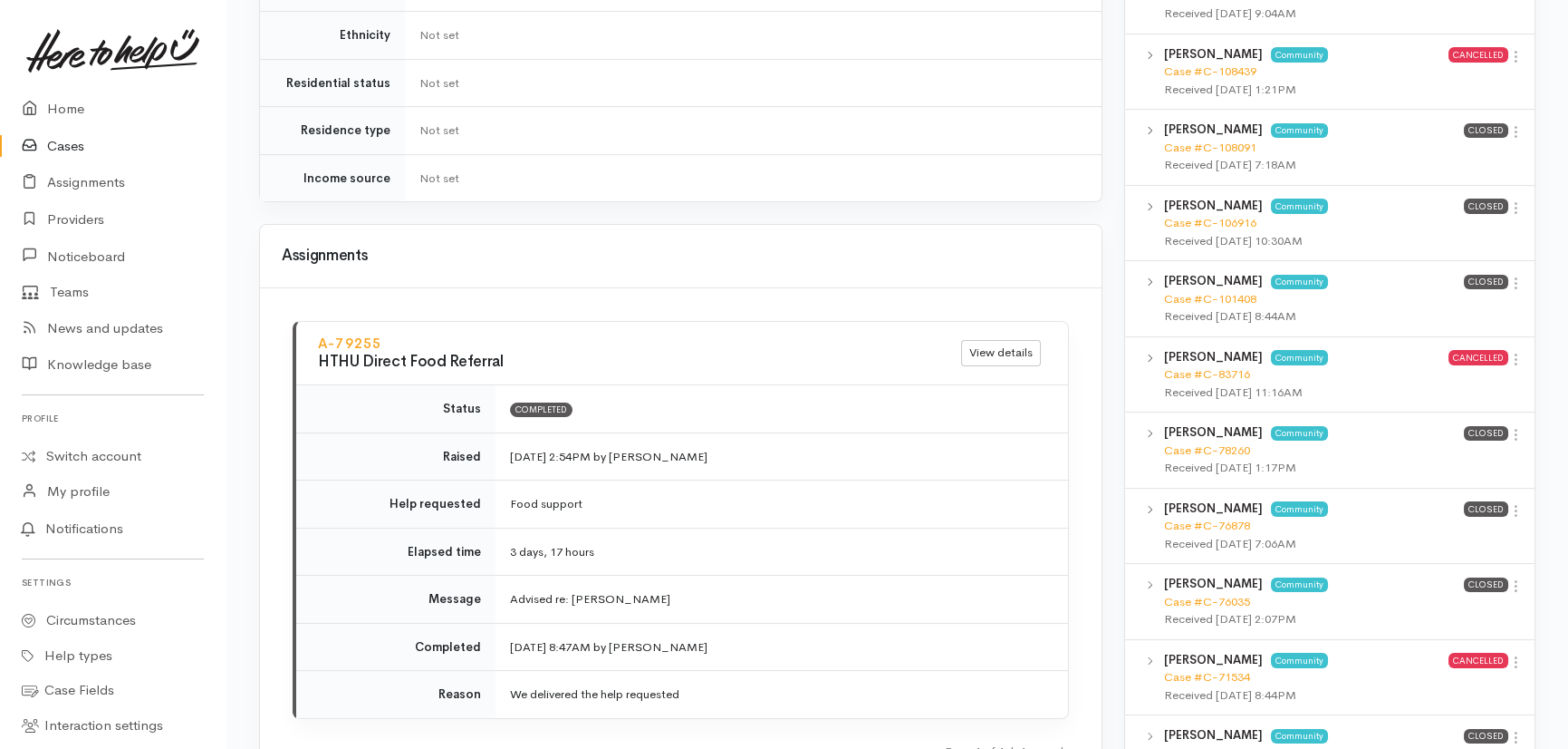
scroll to position [1153, 0]
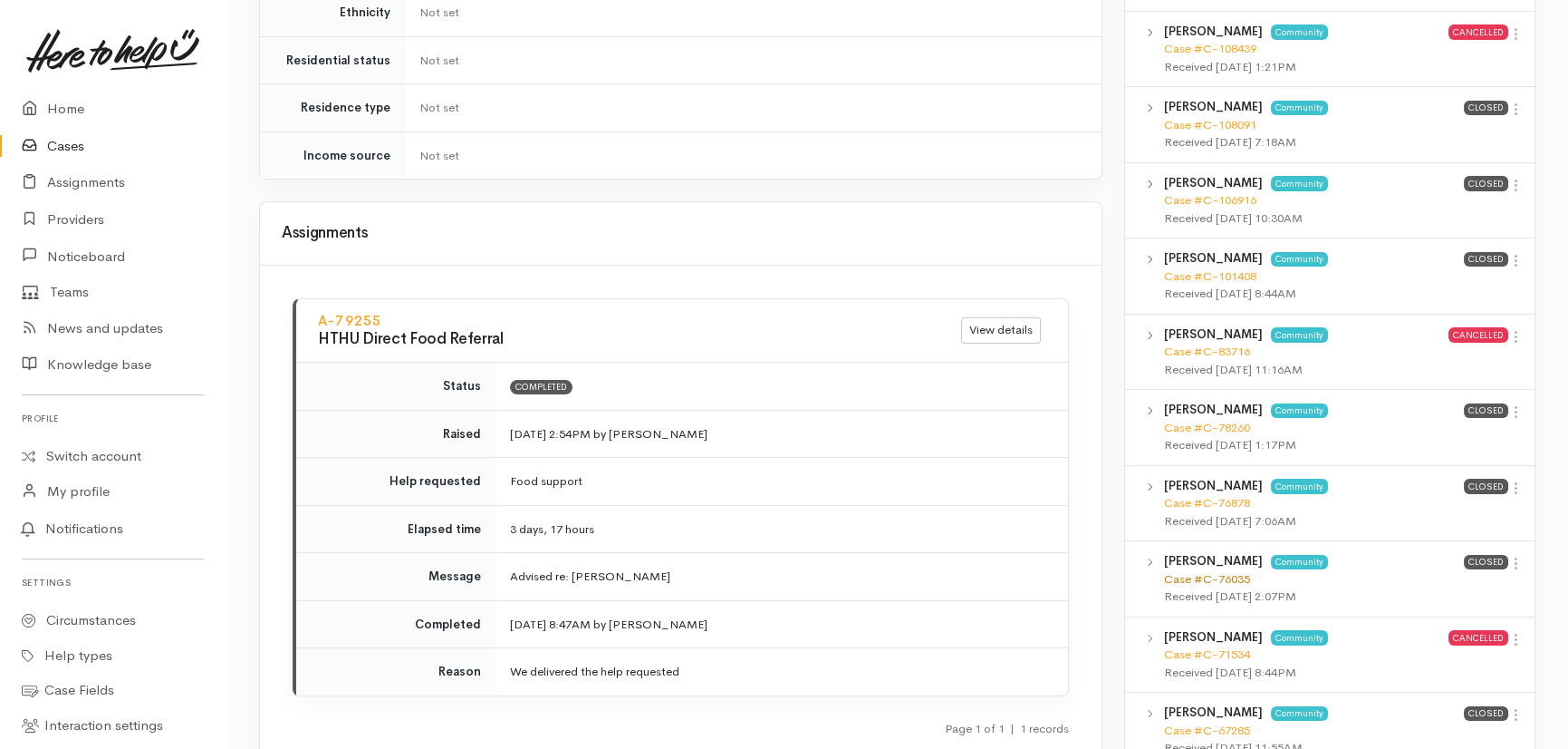
click at [1206, 571] on link "Case #C-76035" at bounding box center [1206, 578] width 86 height 15
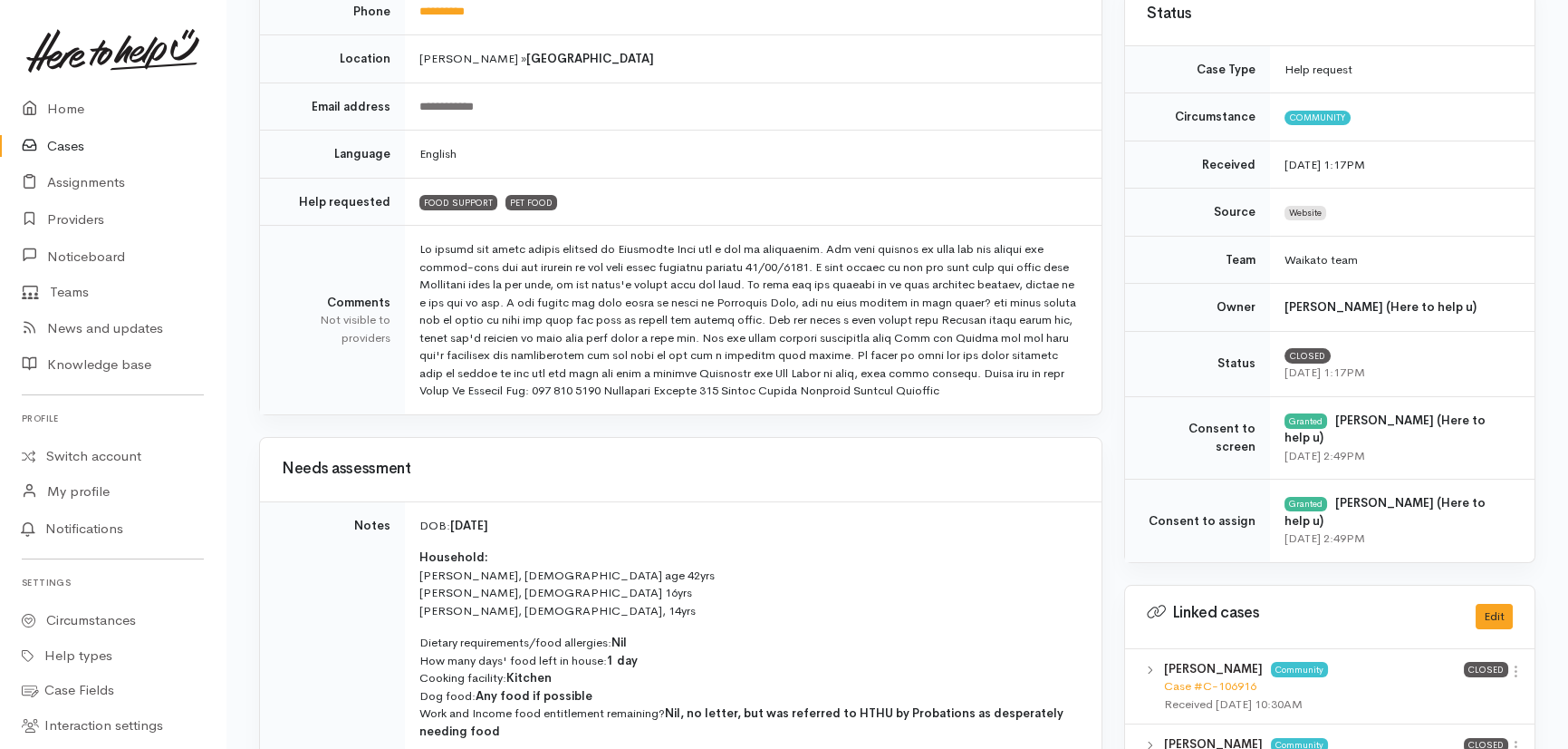
scroll to position [412, 0]
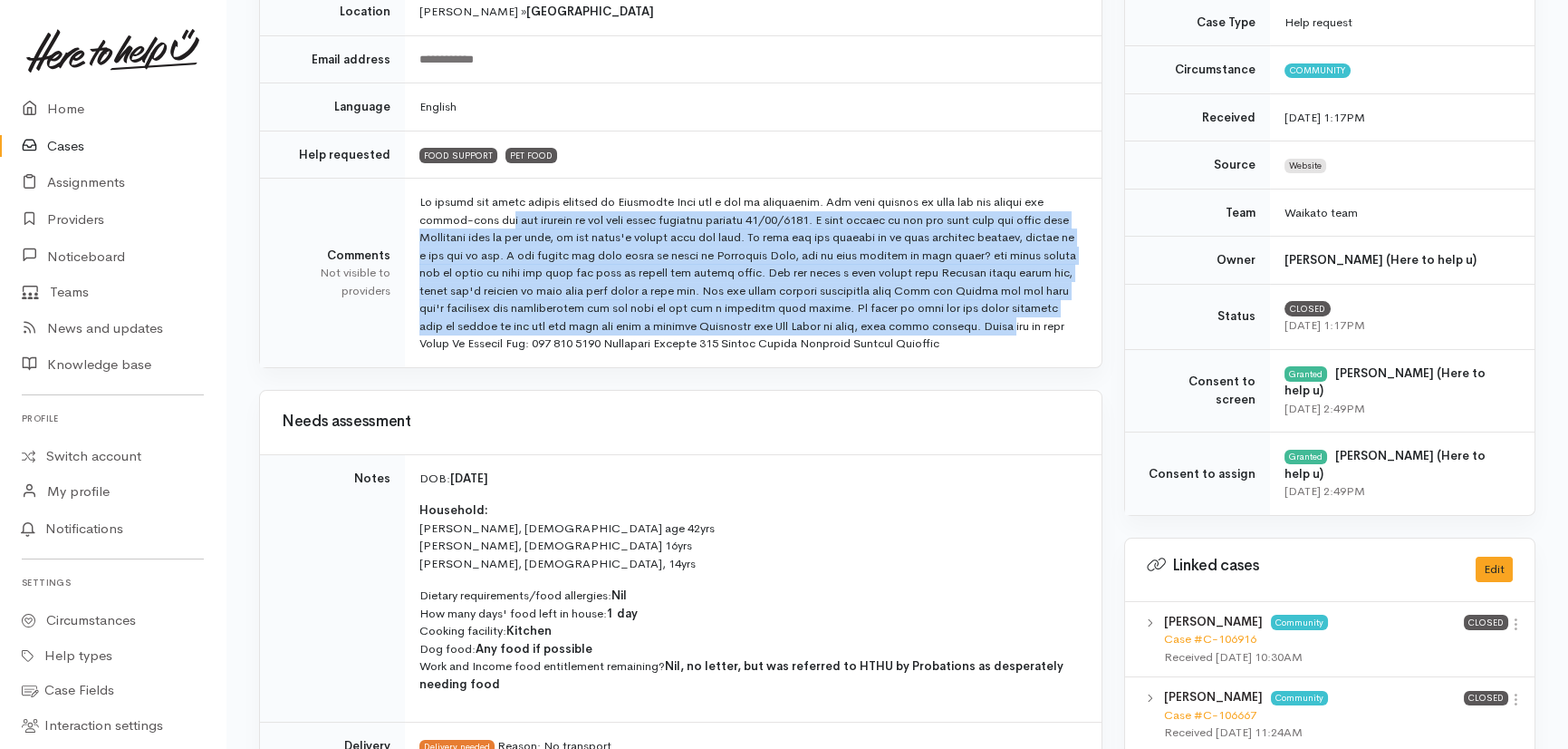
drag, startPoint x: 492, startPoint y: 209, endPoint x: 1060, endPoint y: 319, distance: 578.6
click at [1060, 319] on td at bounding box center [753, 273] width 697 height 188
